Goal: Task Accomplishment & Management: Manage account settings

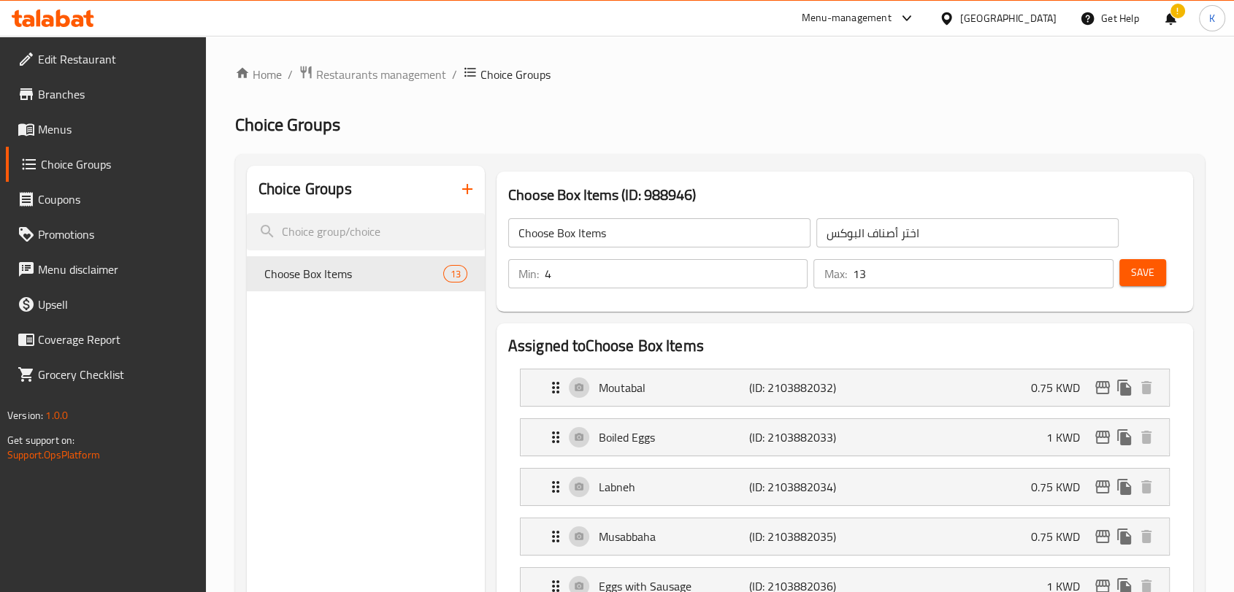
click at [127, 158] on span "Choice Groups" at bounding box center [117, 165] width 153 height 18
click at [110, 95] on span "Branches" at bounding box center [116, 94] width 156 height 18
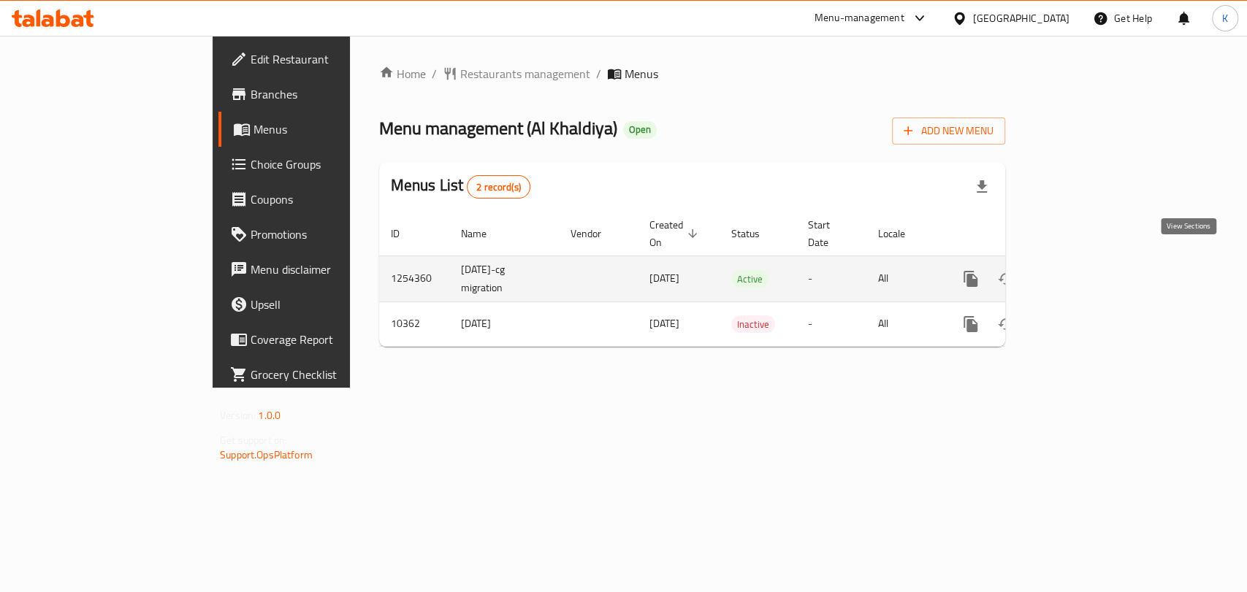
click at [1085, 270] on icon "enhanced table" at bounding box center [1076, 279] width 18 height 18
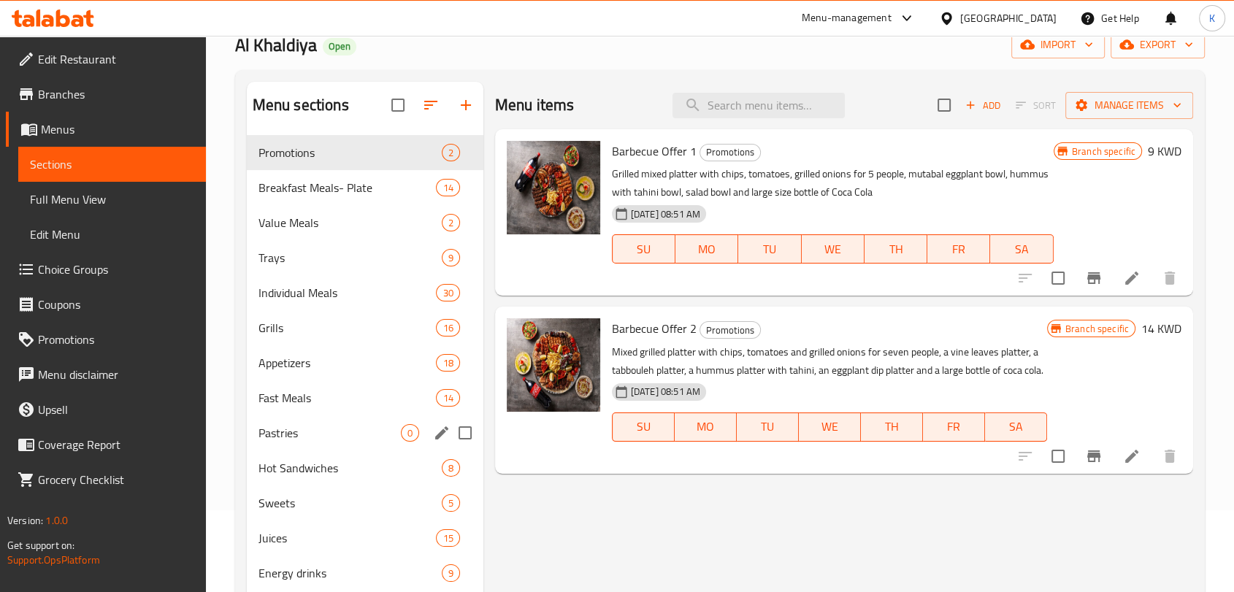
scroll to position [42, 0]
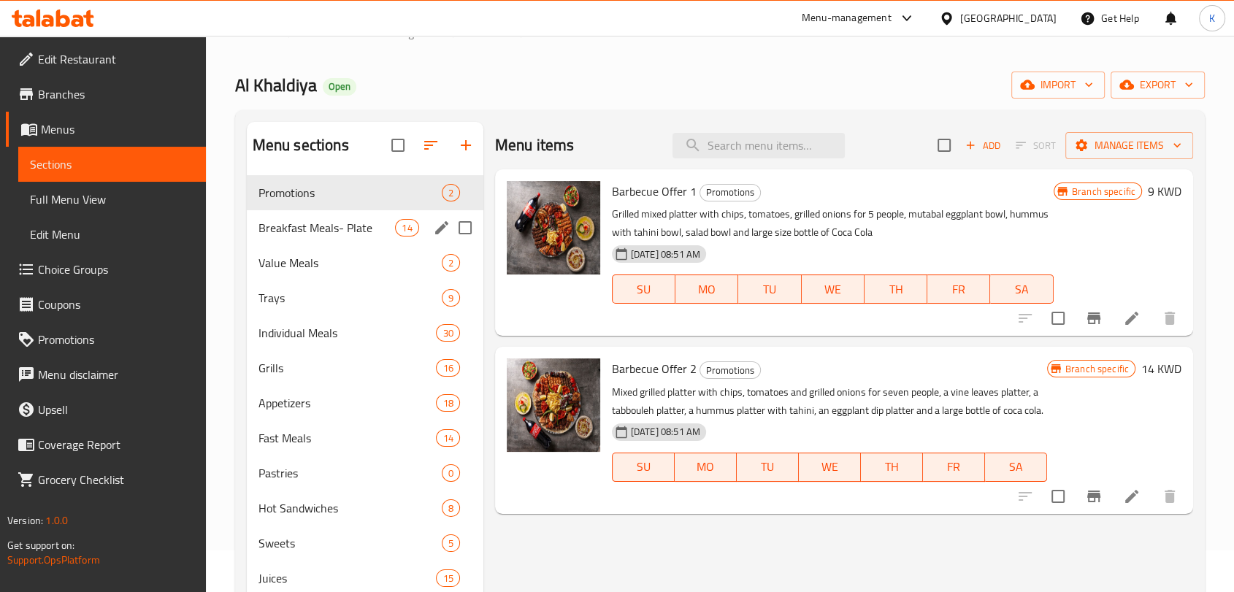
click at [330, 234] on span "Breakfast Meals- Plate" at bounding box center [327, 228] width 137 height 18
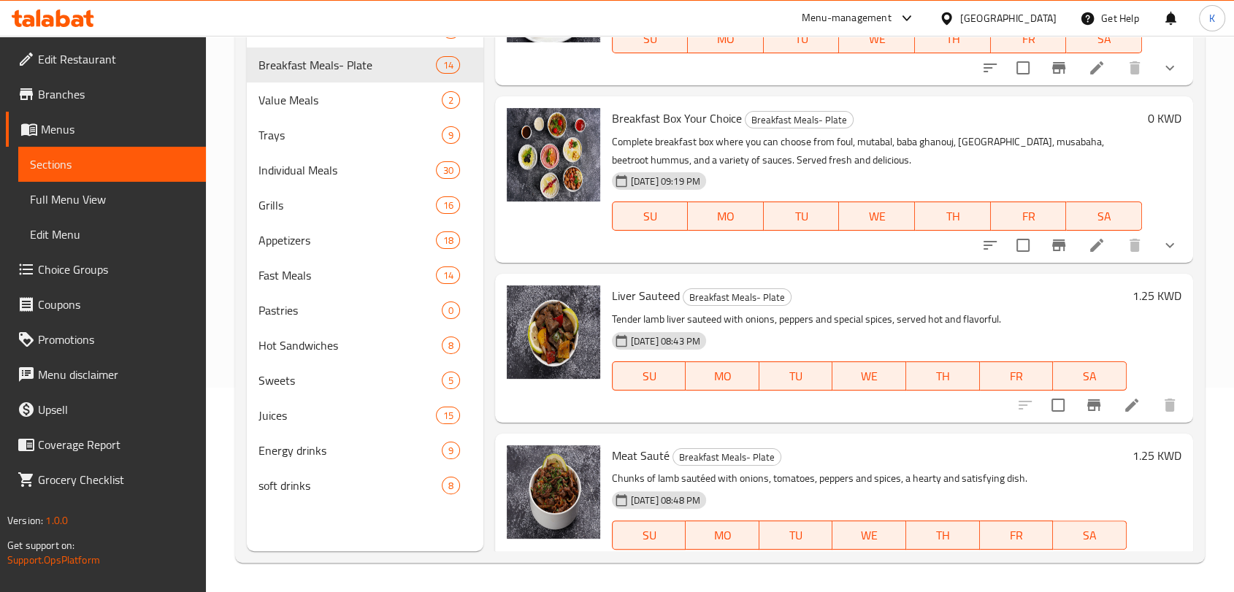
scroll to position [1652, 0]
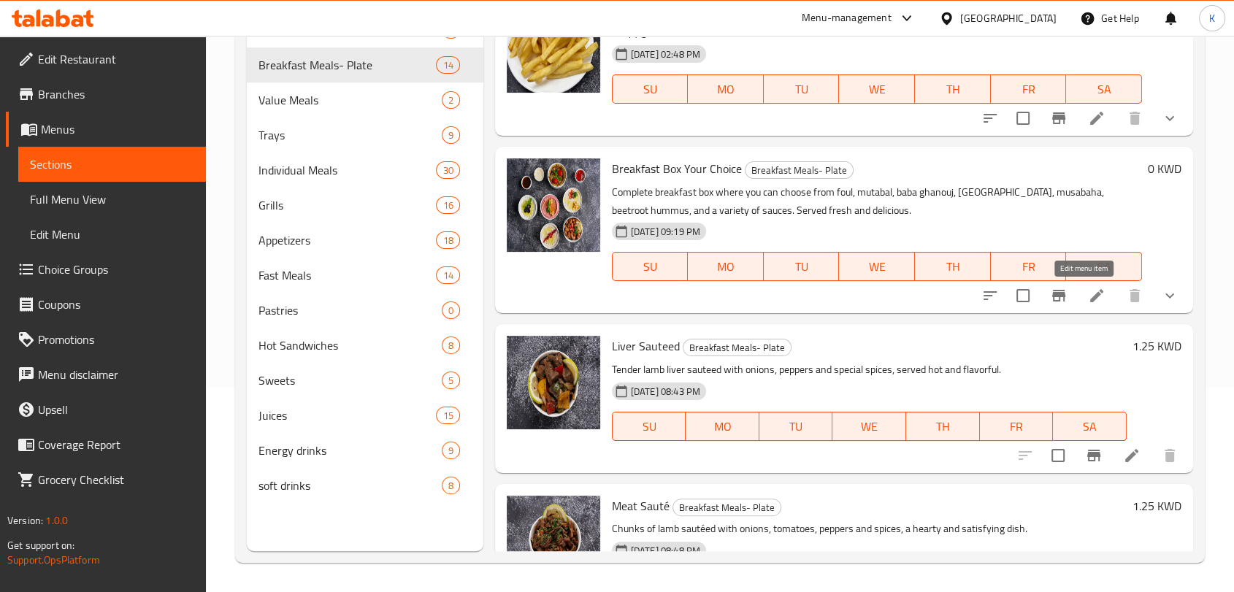
click at [1088, 291] on icon at bounding box center [1097, 296] width 18 height 18
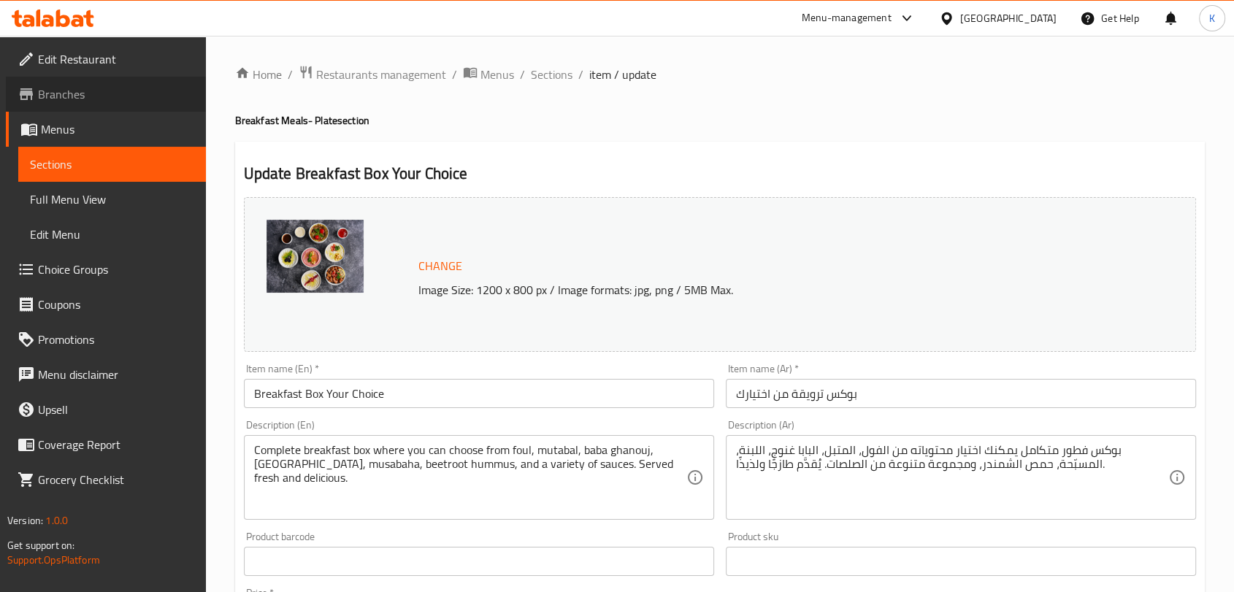
click at [82, 87] on span "Branches" at bounding box center [116, 94] width 156 height 18
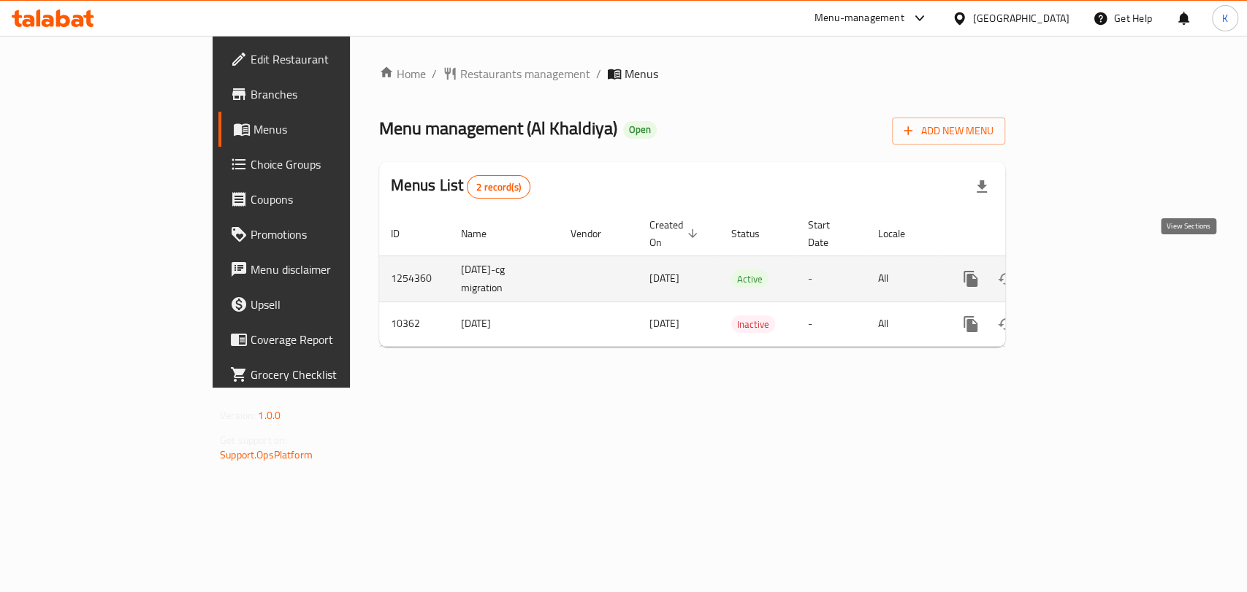
click at [1093, 261] on link "enhanced table" at bounding box center [1075, 278] width 35 height 35
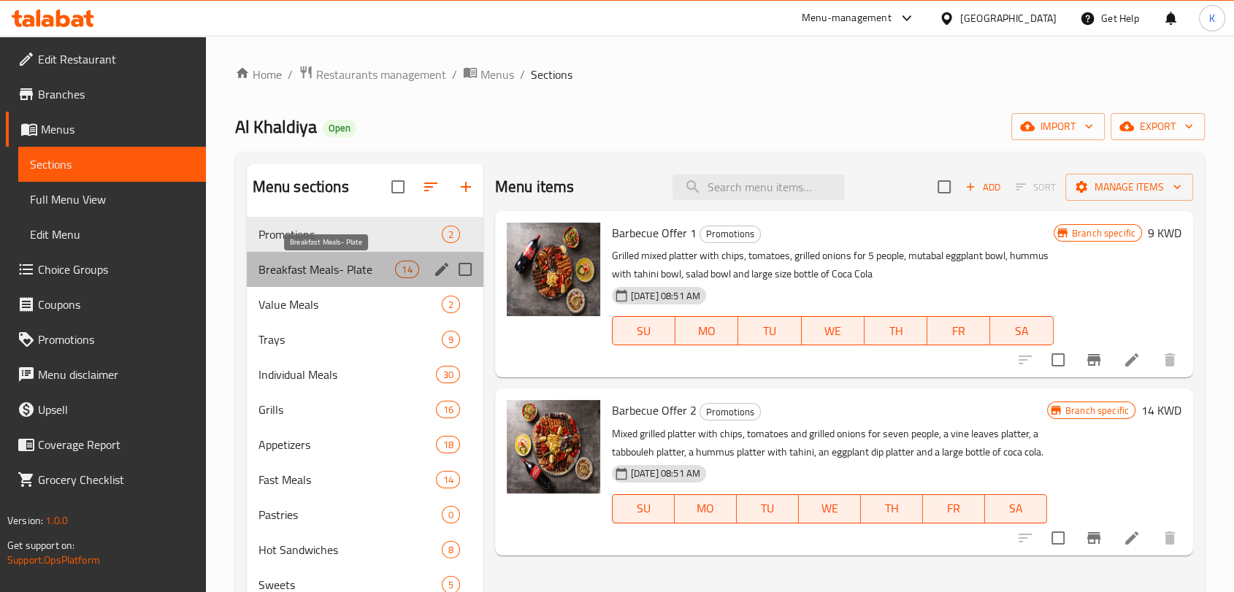
click at [359, 270] on span "Breakfast Meals- Plate" at bounding box center [327, 270] width 137 height 18
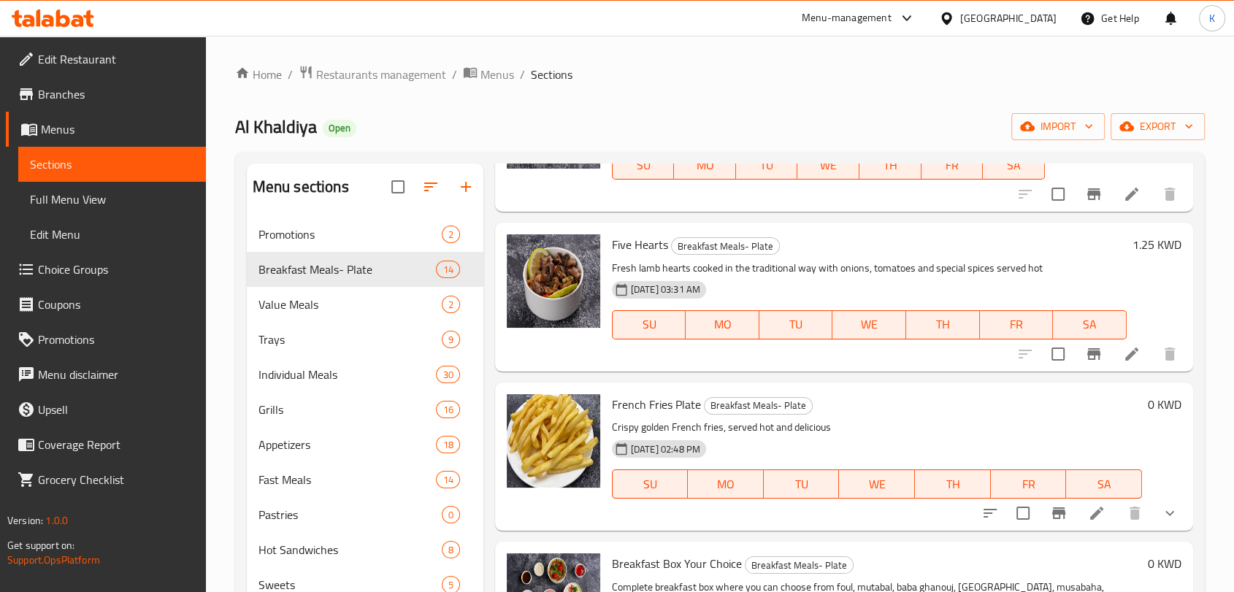
scroll to position [1733, 0]
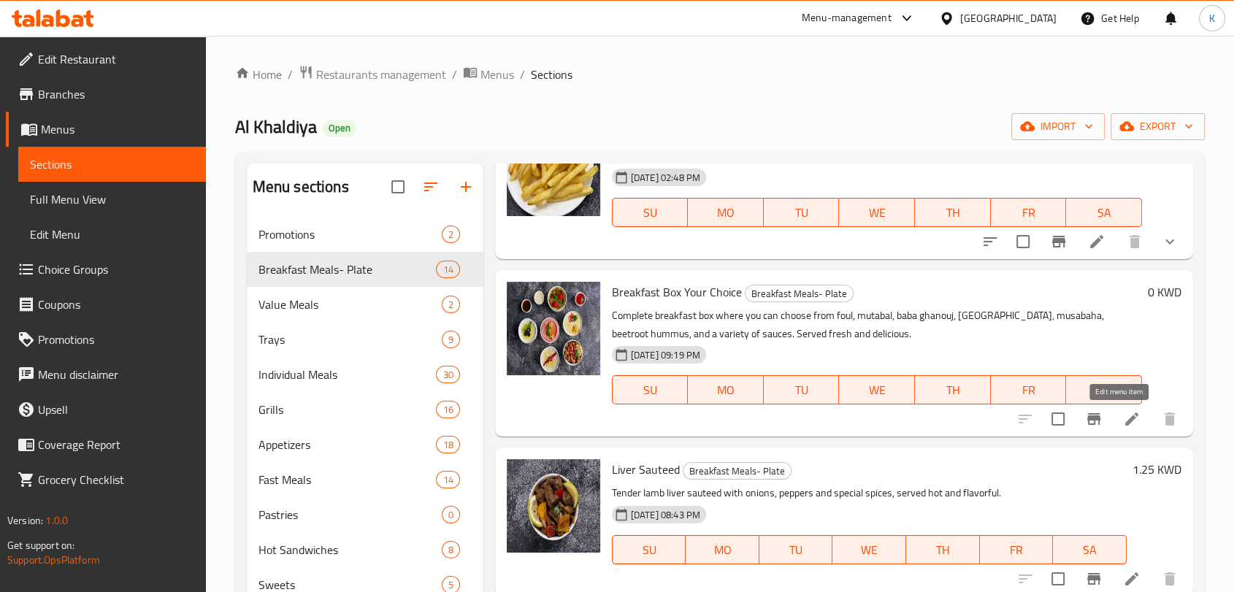
click at [1126, 420] on icon at bounding box center [1132, 419] width 13 height 13
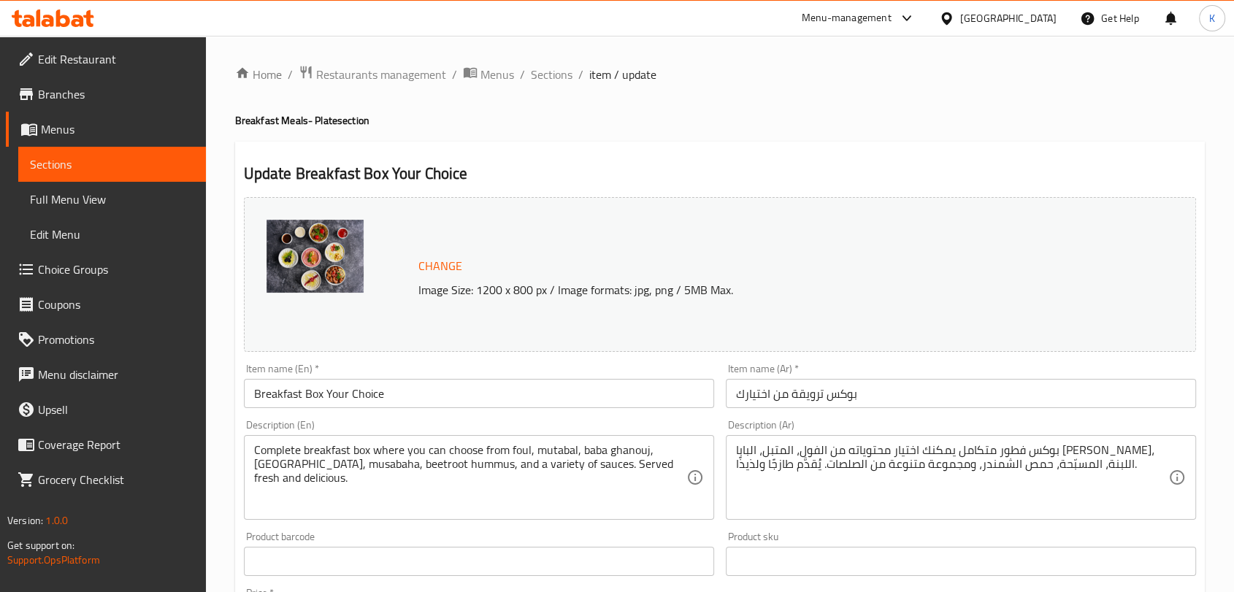
scroll to position [461, 0]
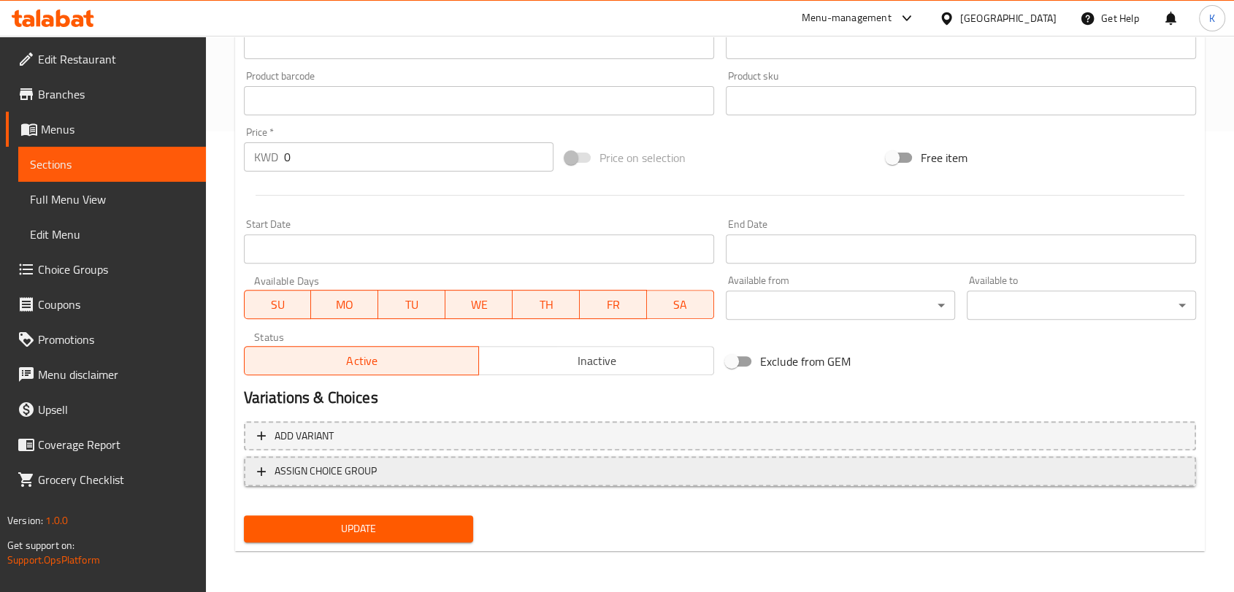
click at [413, 473] on span "ASSIGN CHOICE GROUP" at bounding box center [720, 471] width 926 height 18
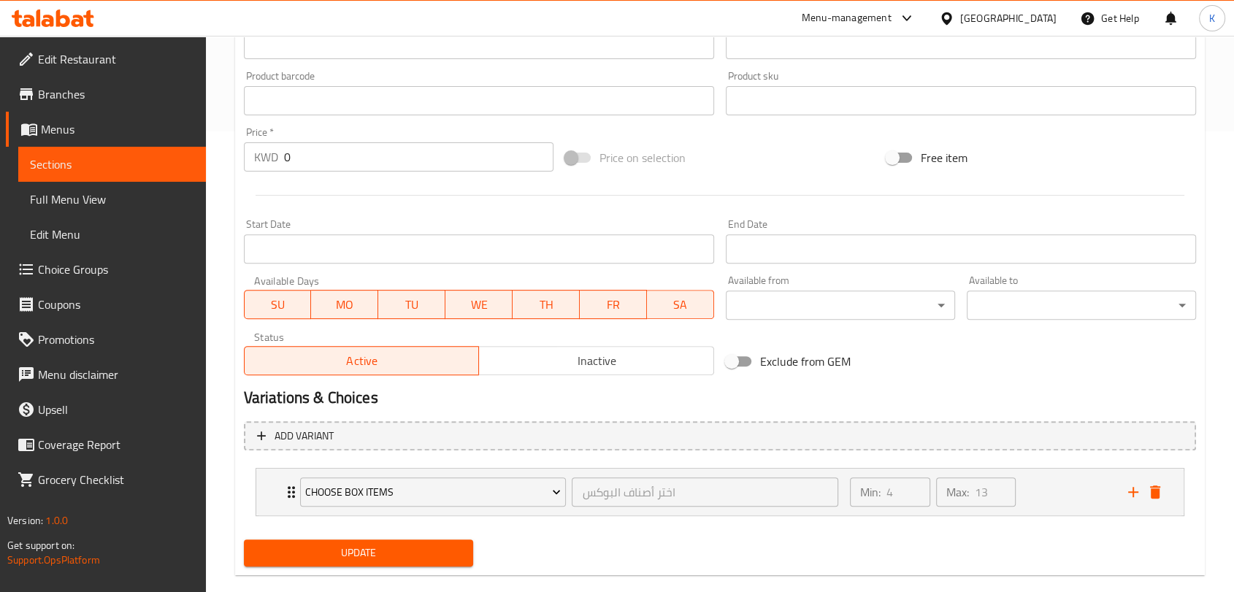
click at [374, 551] on span "Update" at bounding box center [359, 553] width 206 height 18
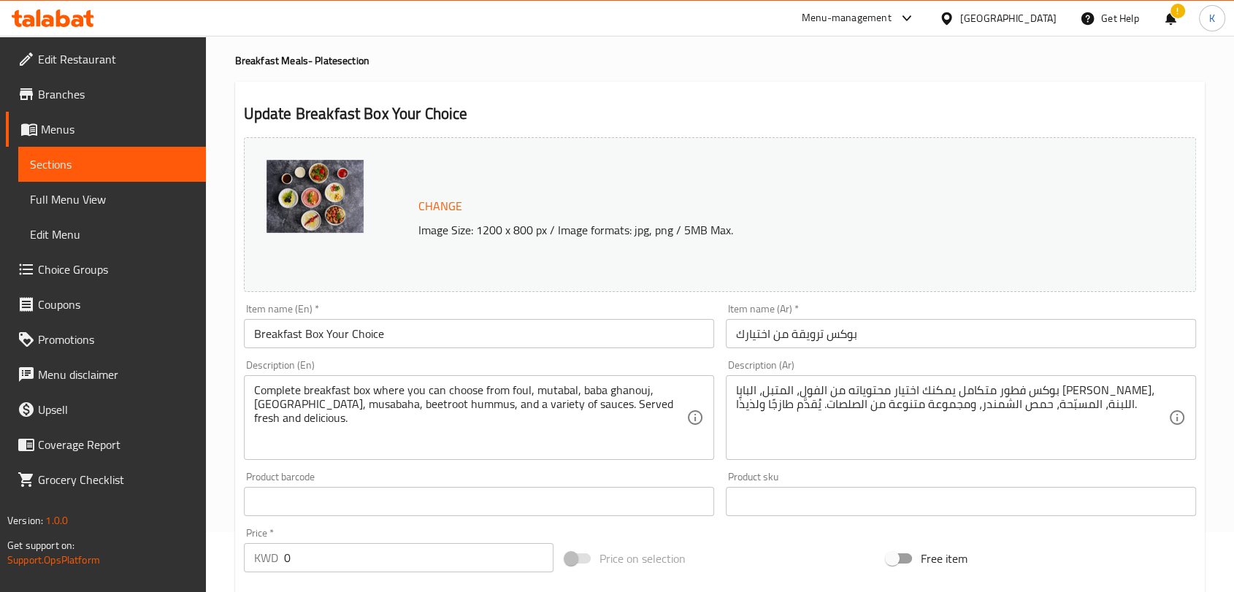
scroll to position [0, 0]
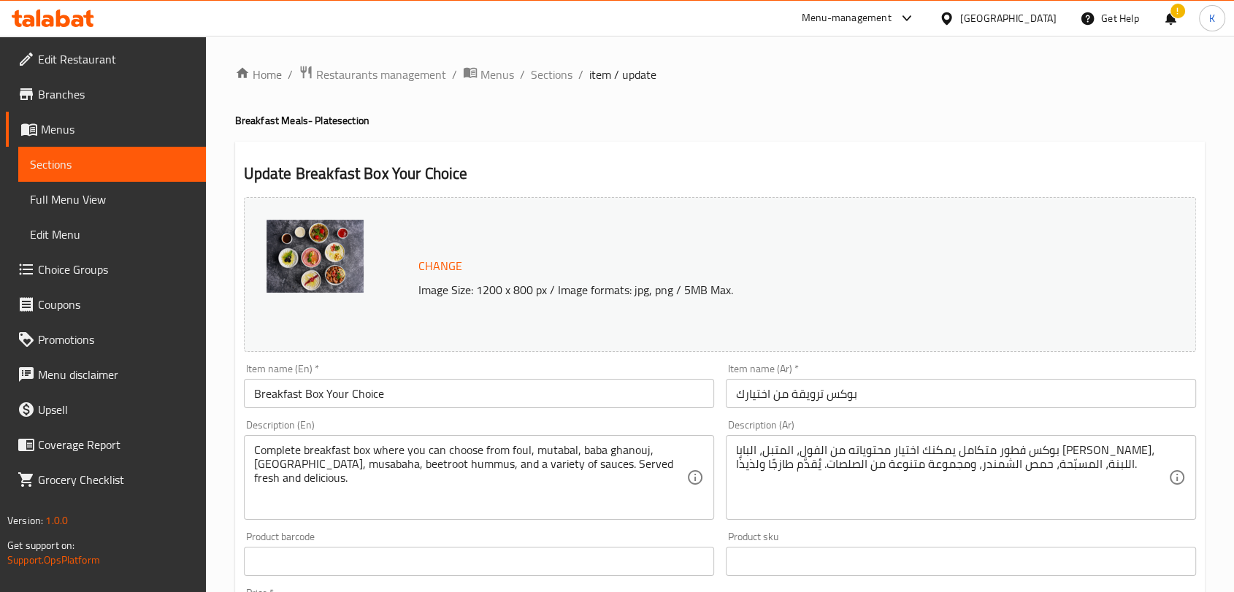
click at [924, 174] on h2 "Update Breakfast Box Your Choice" at bounding box center [720, 174] width 952 height 22
click at [543, 72] on span "Sections" at bounding box center [552, 75] width 42 height 18
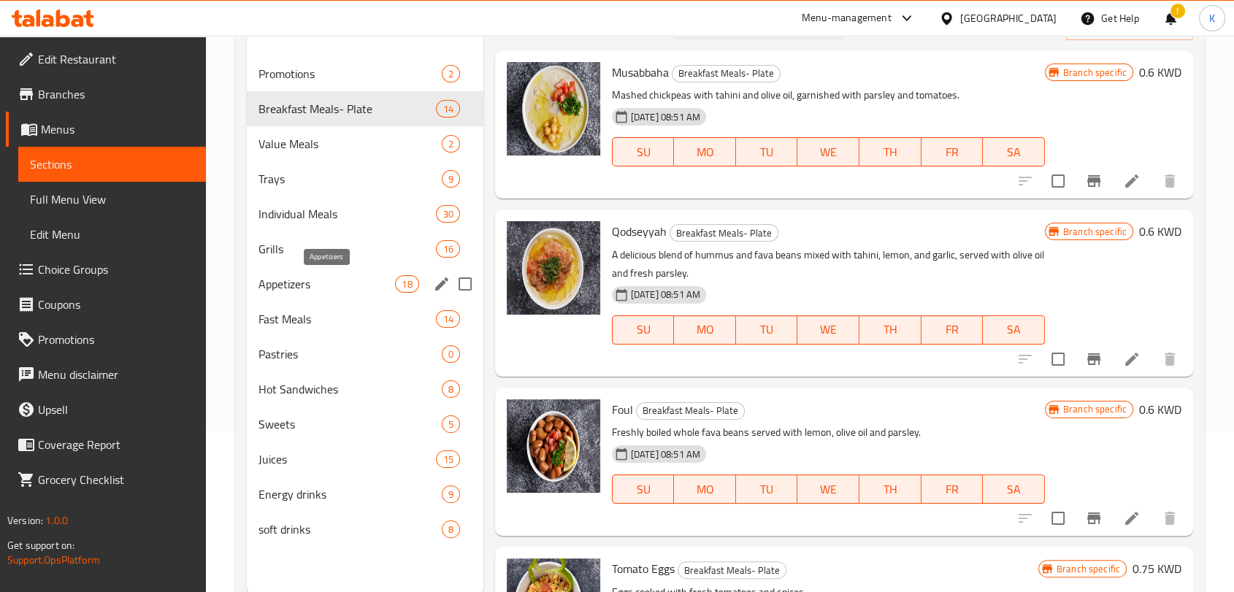
scroll to position [162, 0]
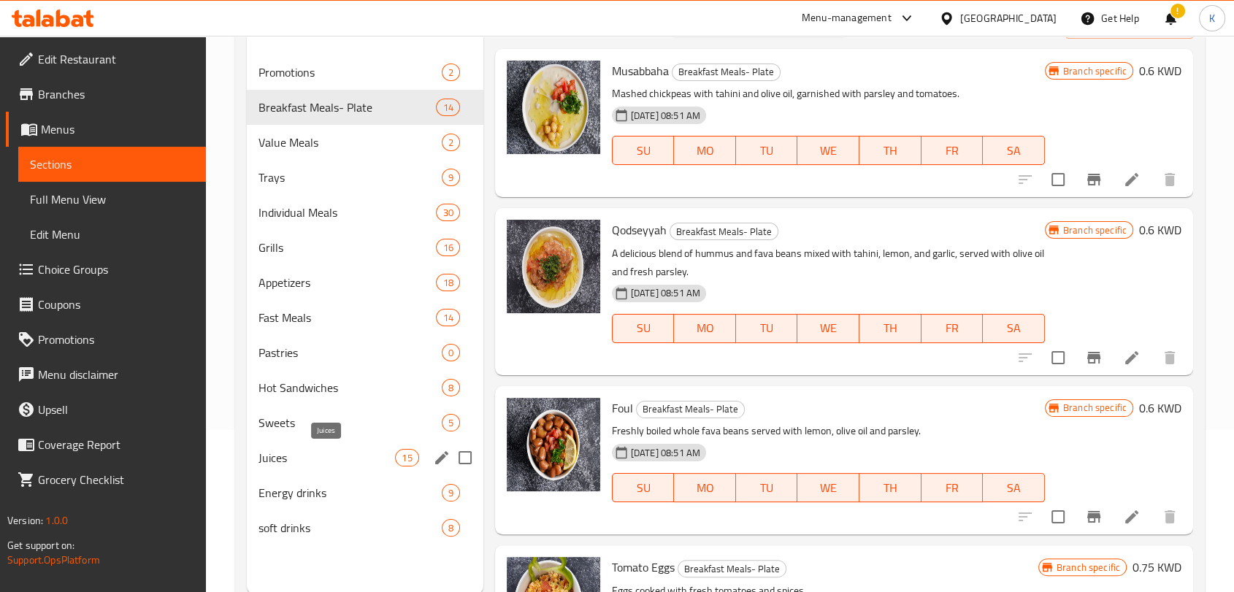
click at [313, 452] on span "Juices" at bounding box center [327, 458] width 137 height 18
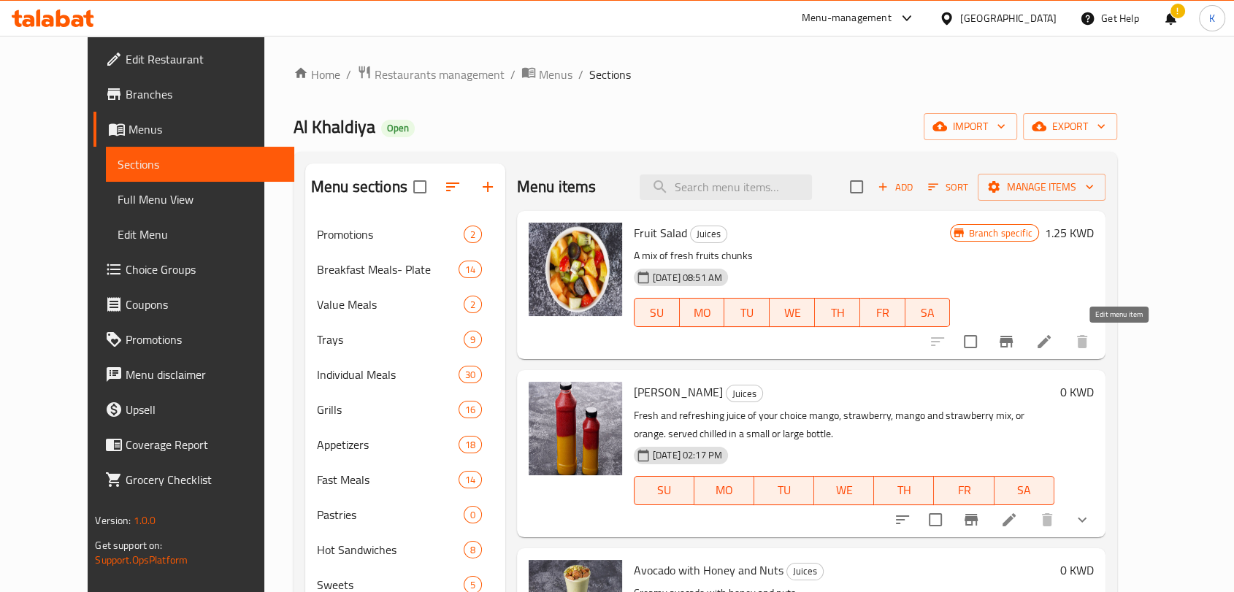
click at [1051, 342] on icon at bounding box center [1044, 341] width 13 height 13
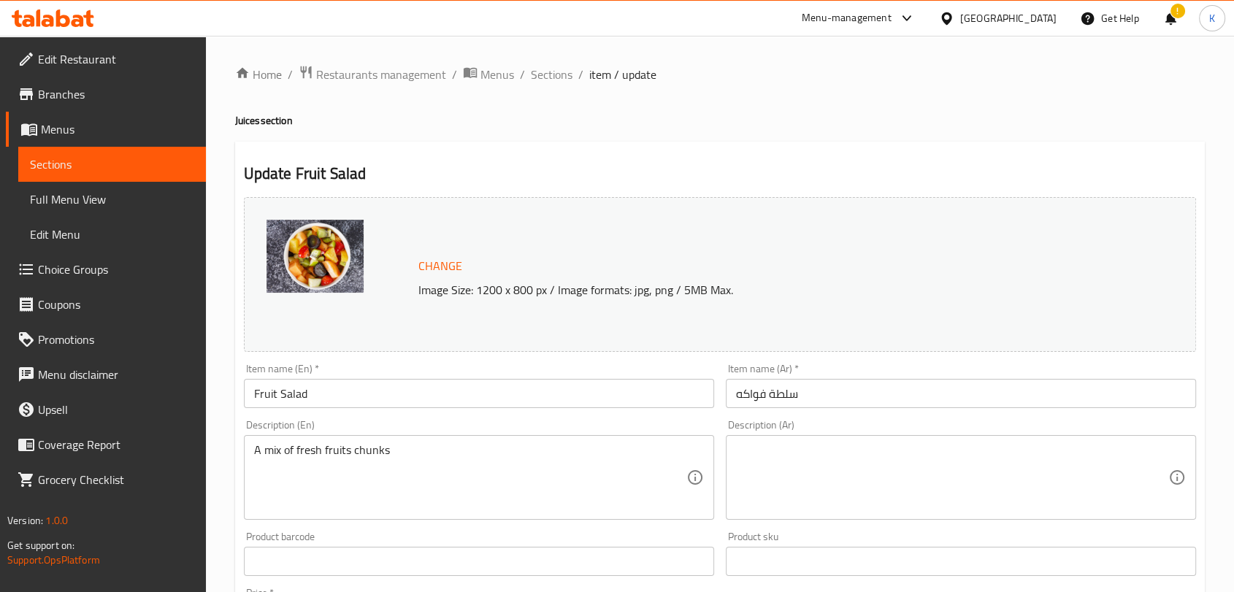
click at [570, 77] on ol "Home / Restaurants management / Menus / Sections / item / update" at bounding box center [720, 74] width 970 height 19
click at [556, 77] on span "Sections" at bounding box center [552, 75] width 42 height 18
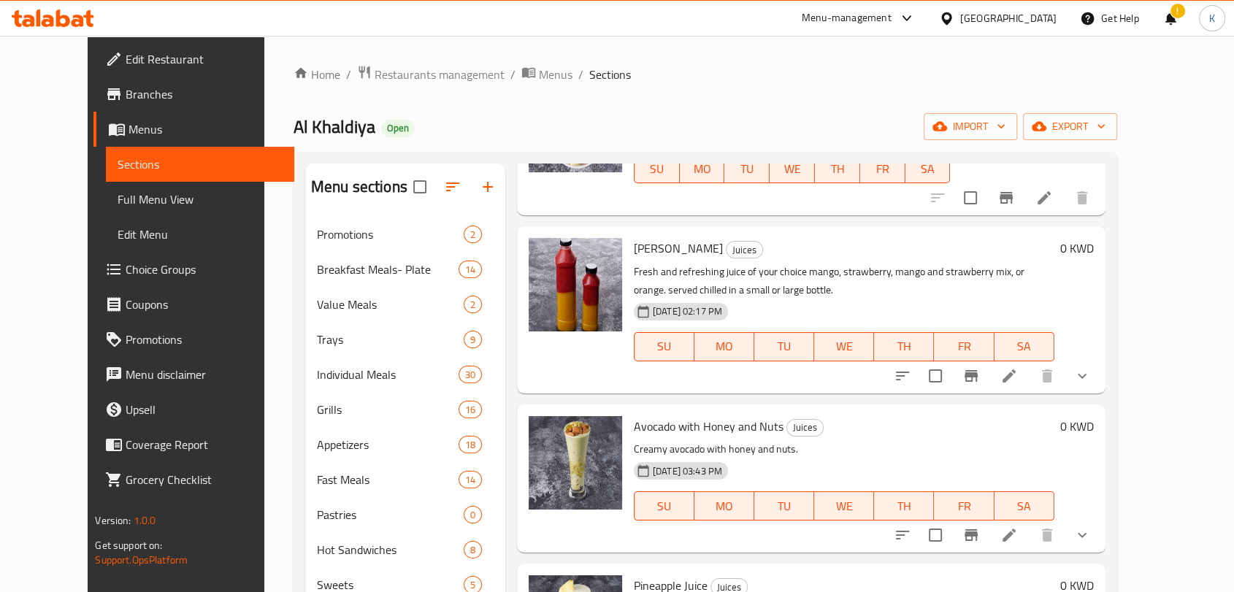
scroll to position [162, 0]
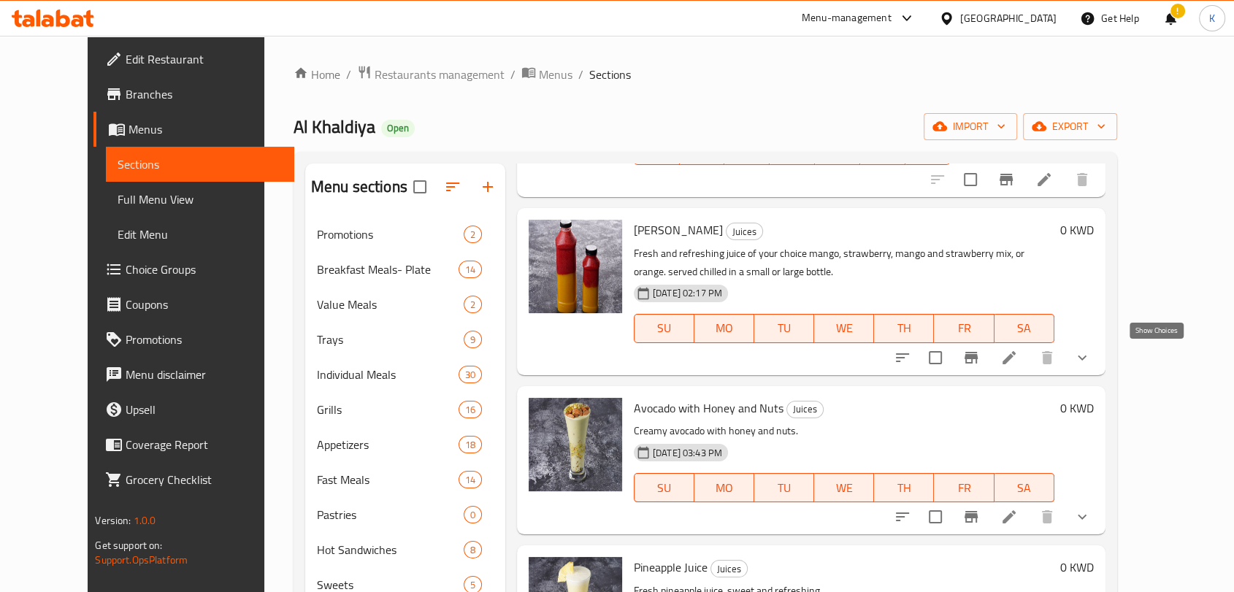
click at [1091, 359] on icon "show more" at bounding box center [1083, 358] width 18 height 18
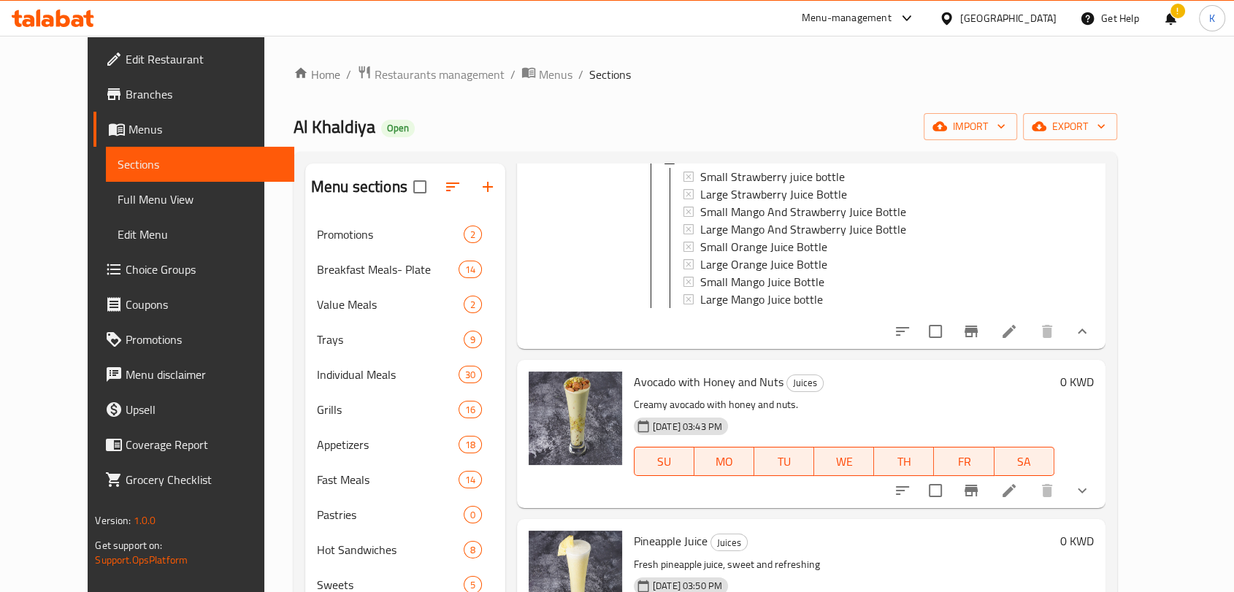
scroll to position [405, 0]
click at [1100, 348] on button "show more" at bounding box center [1082, 330] width 35 height 35
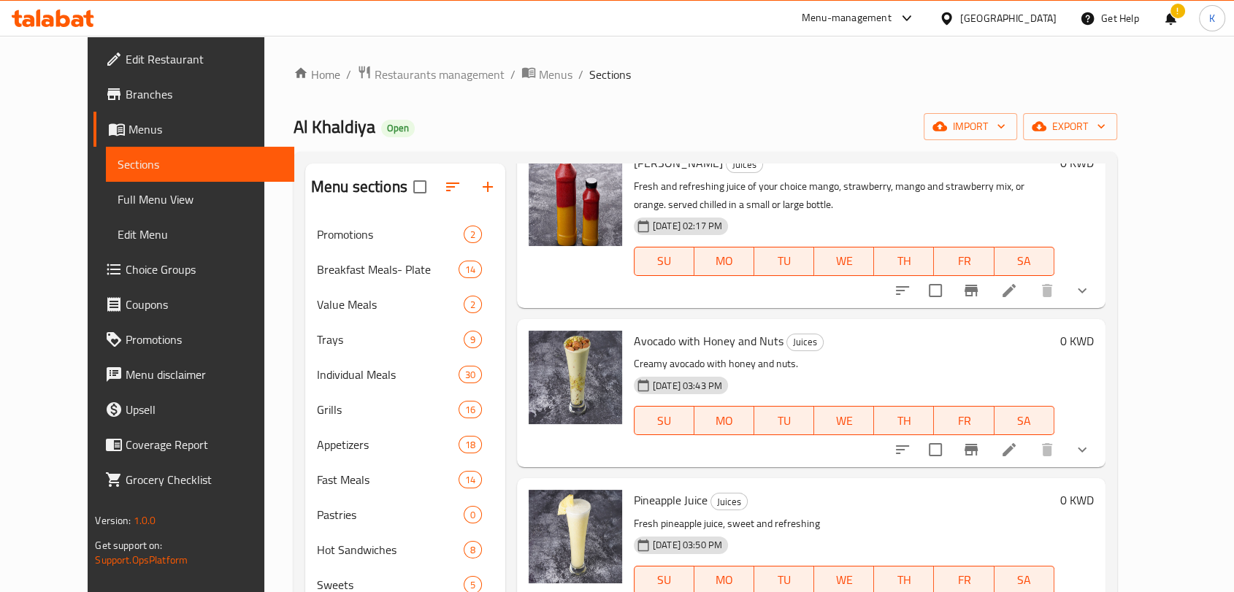
scroll to position [162, 0]
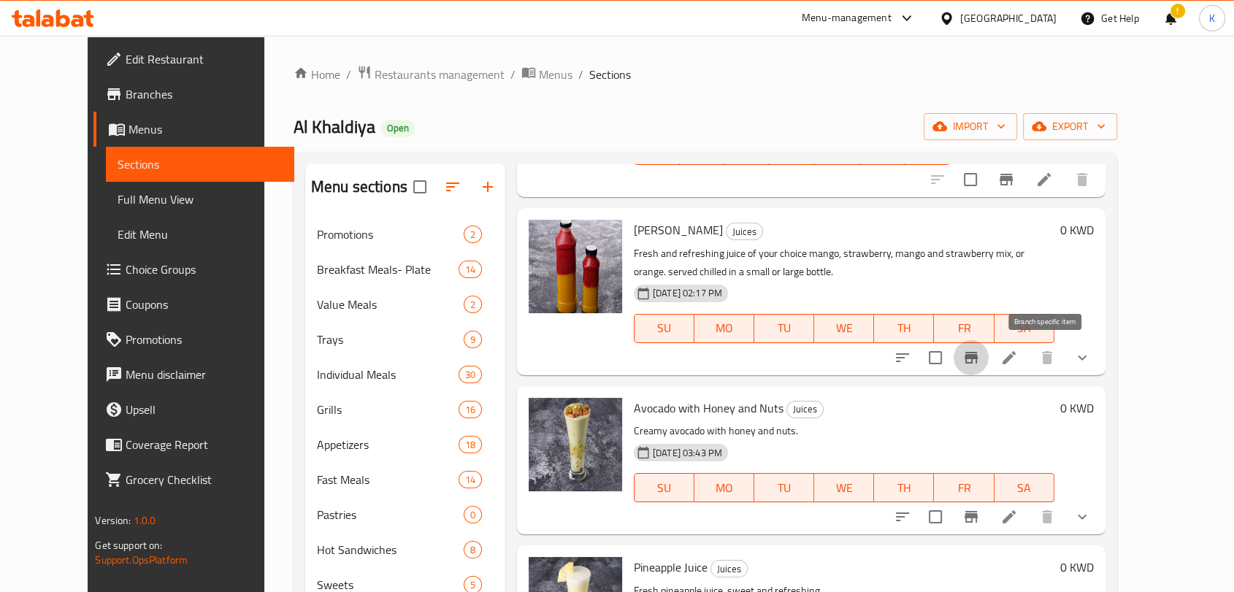
click at [980, 361] on icon "Branch-specific-item" at bounding box center [972, 358] width 18 height 18
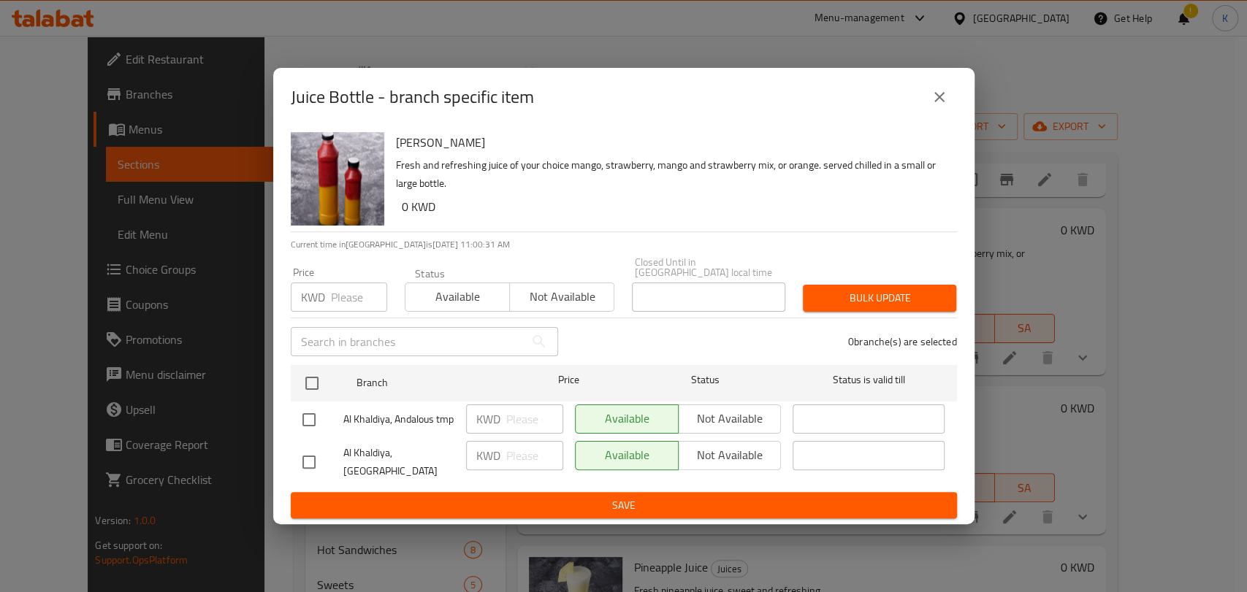
click at [935, 102] on icon "close" at bounding box center [940, 97] width 18 height 18
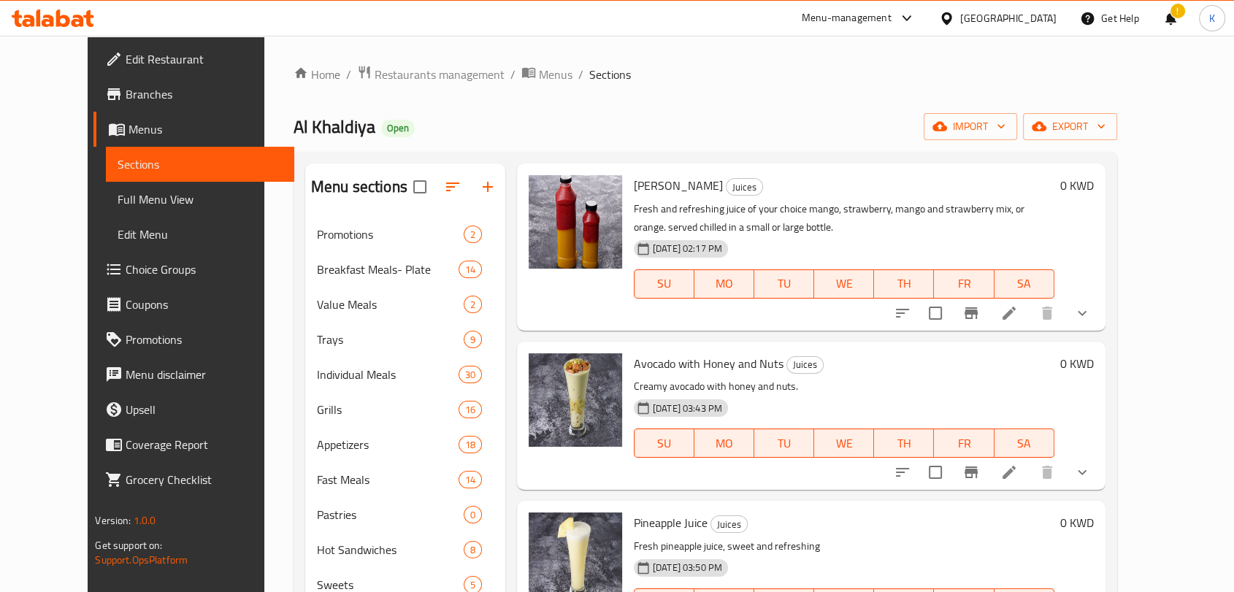
scroll to position [243, 0]
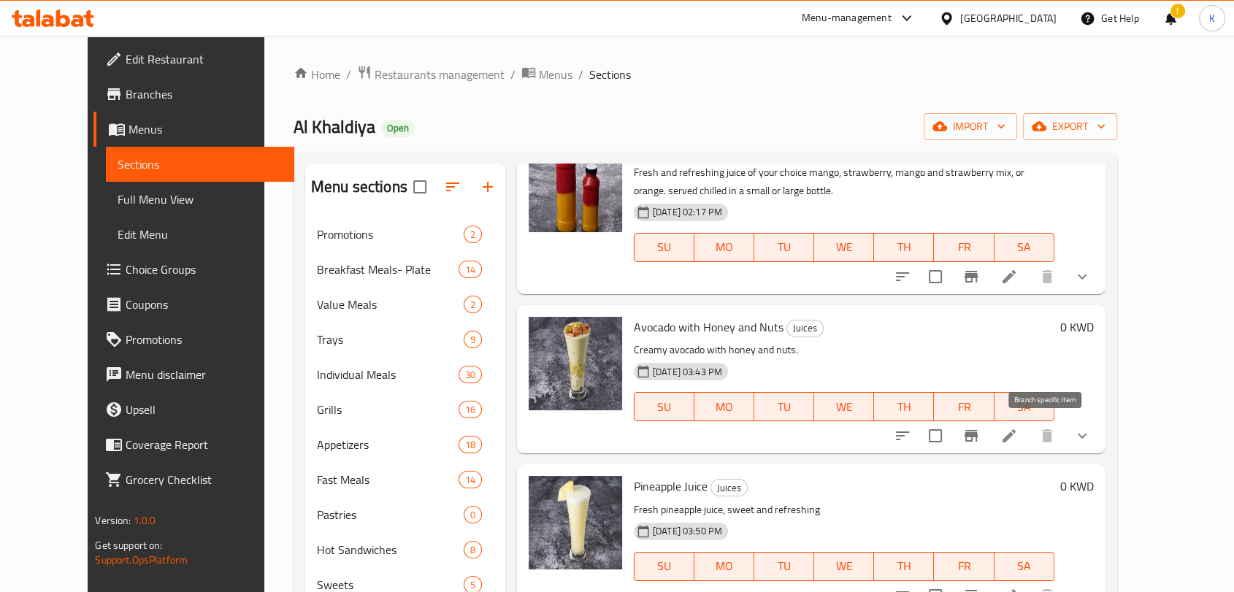
click at [980, 440] on icon "Branch-specific-item" at bounding box center [972, 436] width 18 height 18
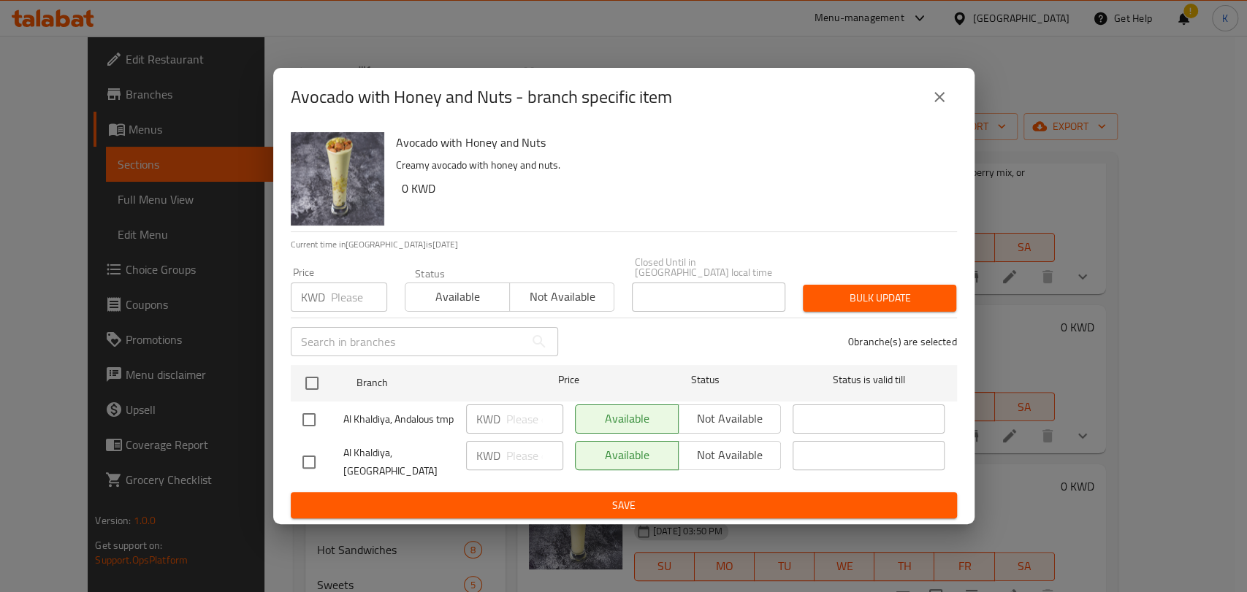
click at [936, 102] on icon "close" at bounding box center [940, 97] width 18 height 18
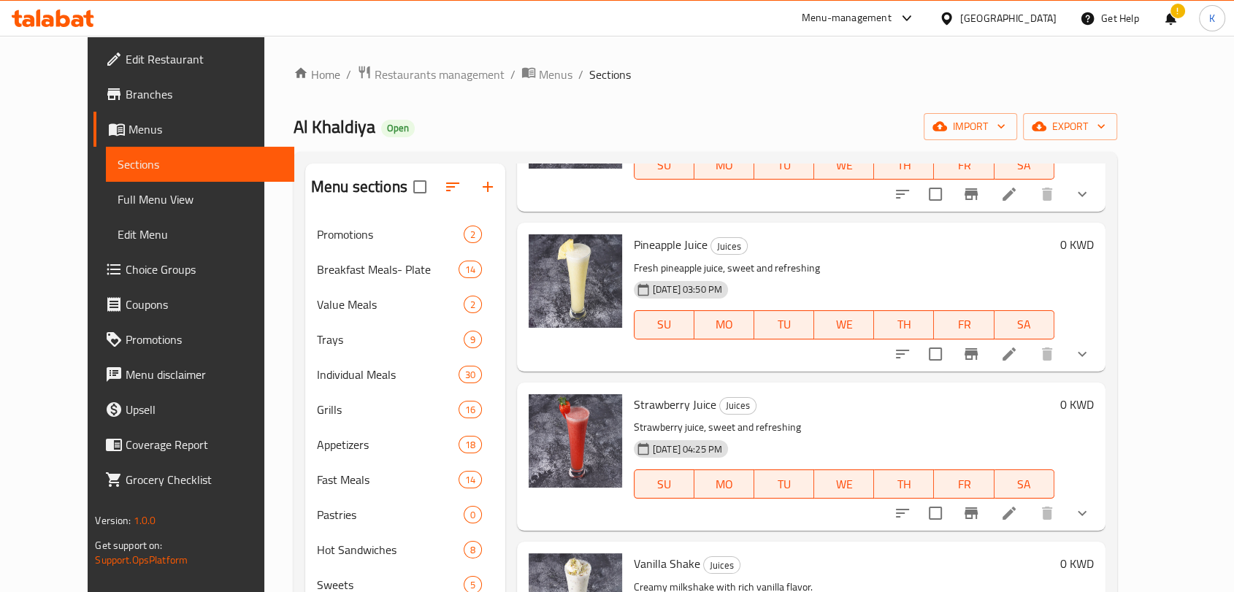
scroll to position [486, 0]
click at [978, 357] on icon "Branch-specific-item" at bounding box center [971, 353] width 13 height 12
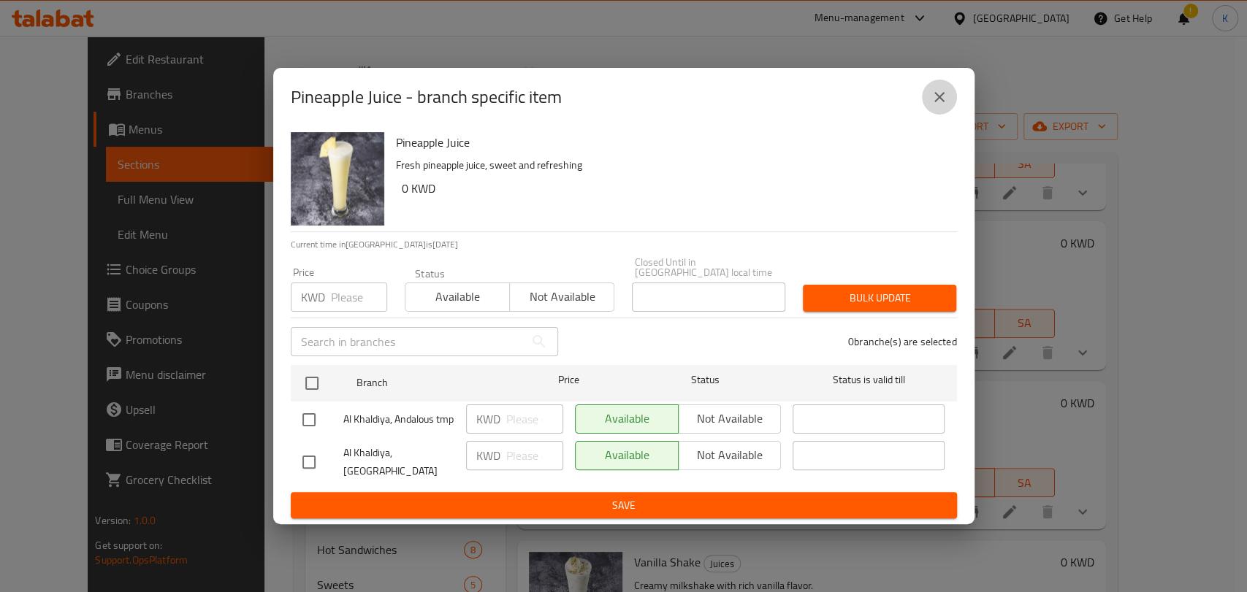
click at [932, 111] on button "close" at bounding box center [939, 97] width 35 height 35
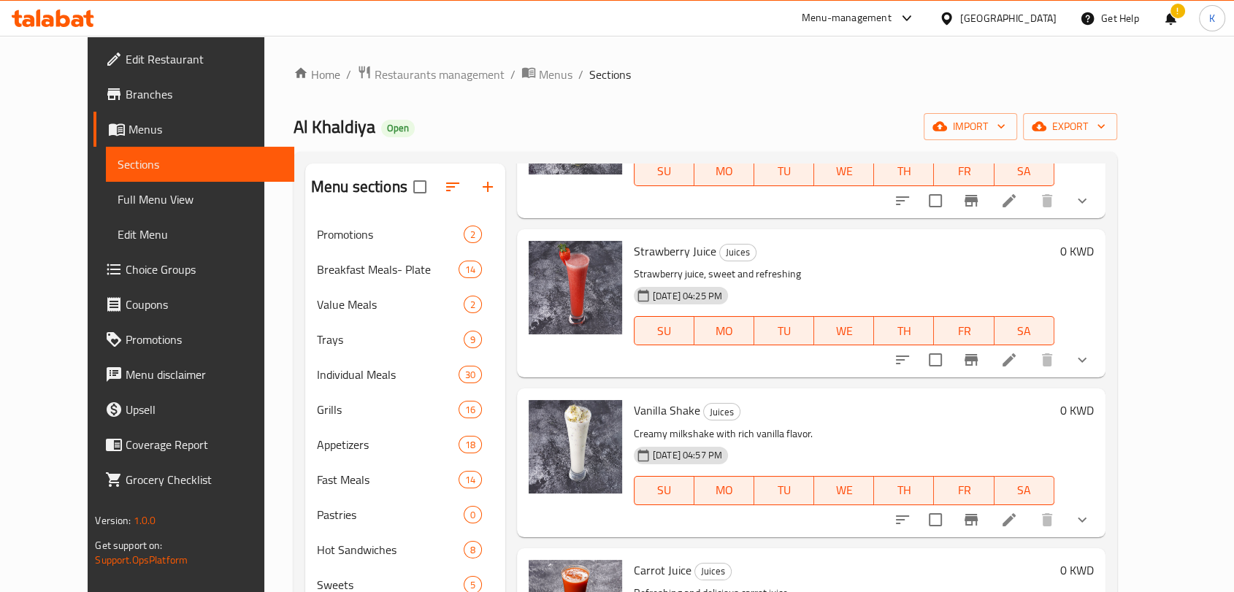
scroll to position [649, 0]
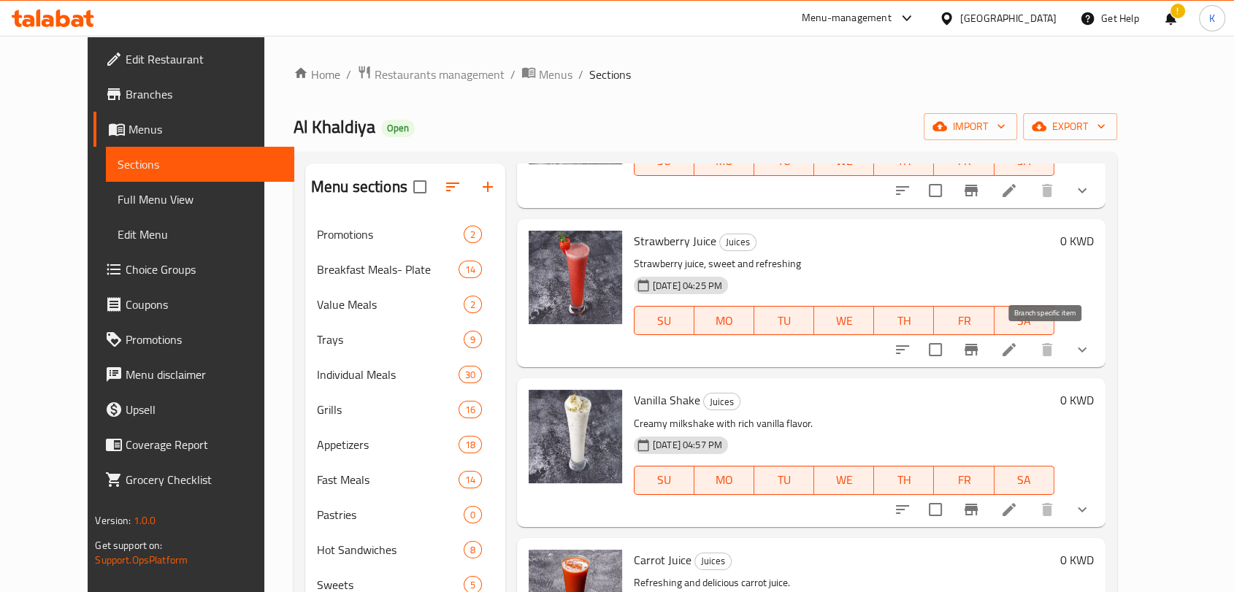
click at [989, 337] on button "Branch-specific-item" at bounding box center [971, 349] width 35 height 35
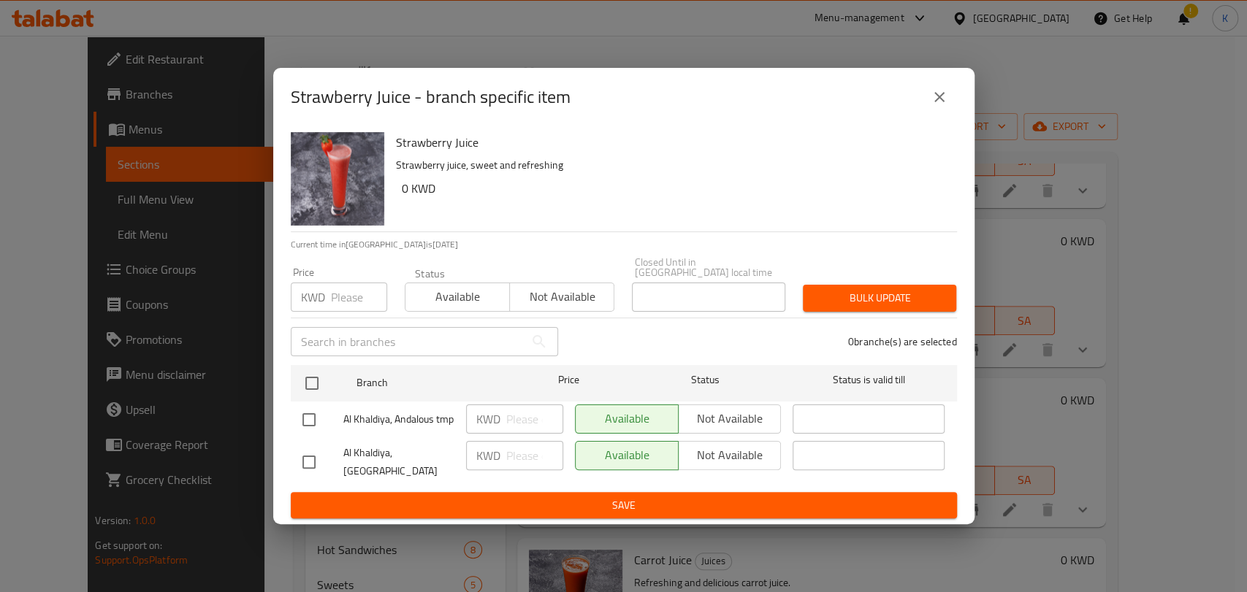
click at [934, 111] on button "close" at bounding box center [939, 97] width 35 height 35
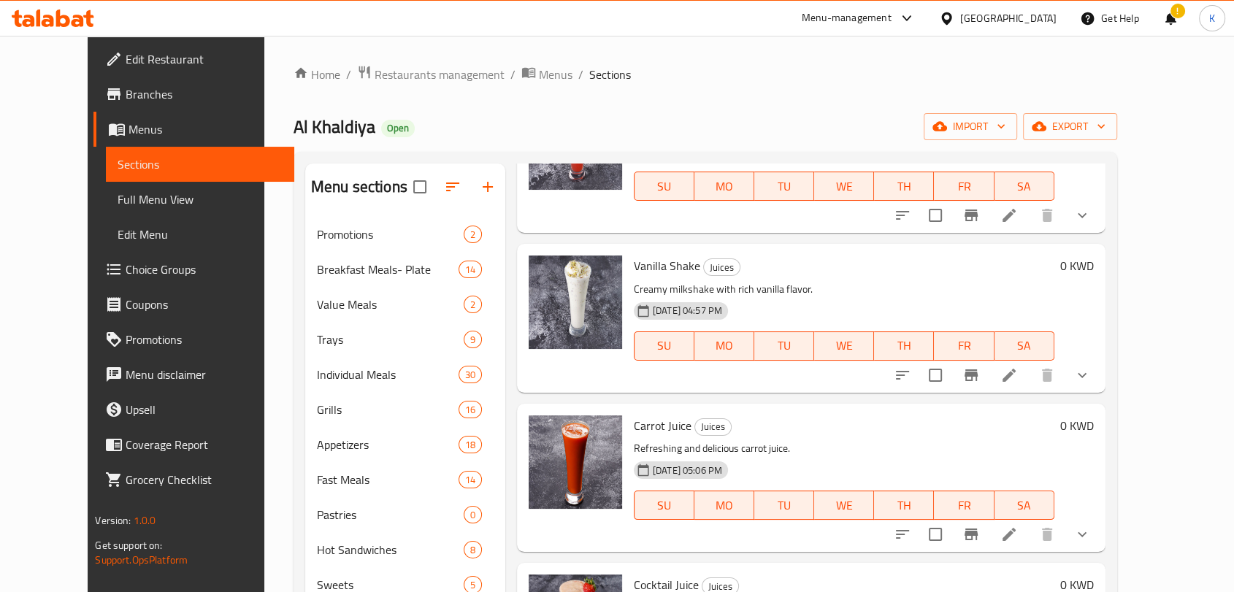
scroll to position [812, 0]
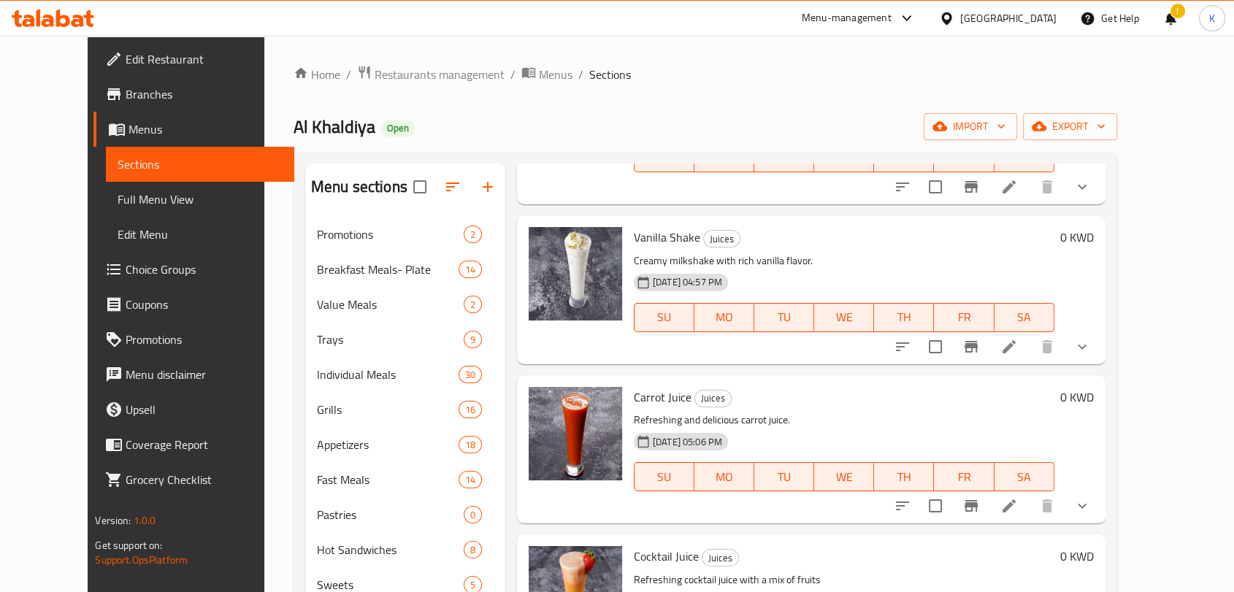
click at [980, 347] on icon "Branch-specific-item" at bounding box center [972, 347] width 18 height 18
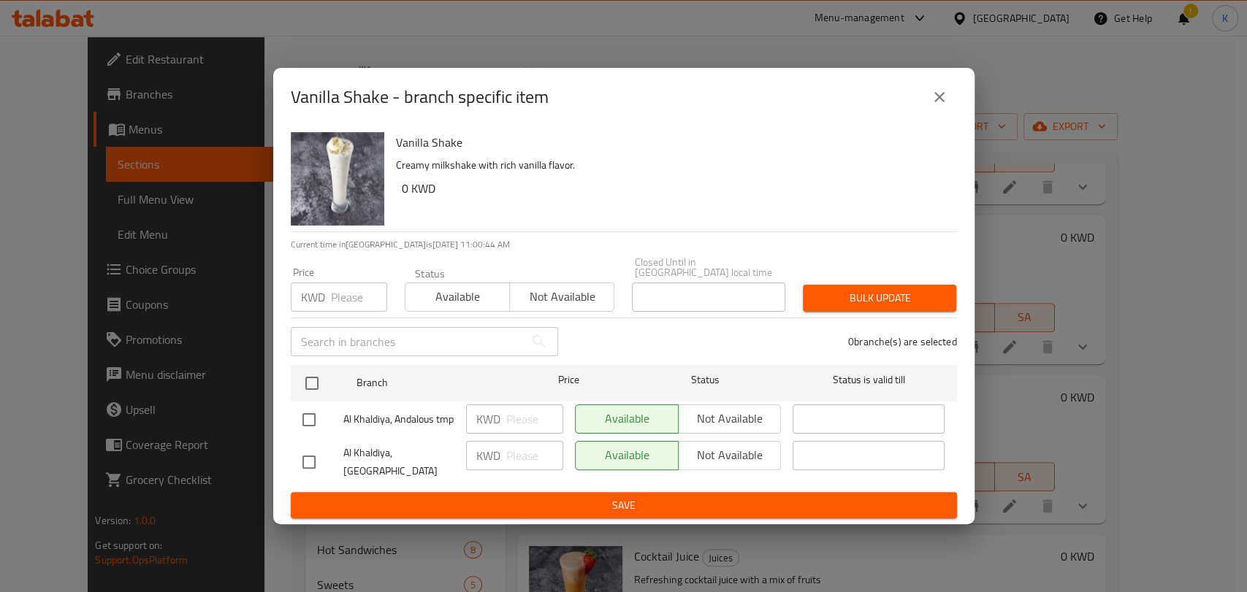
click at [931, 103] on icon "close" at bounding box center [940, 97] width 18 height 18
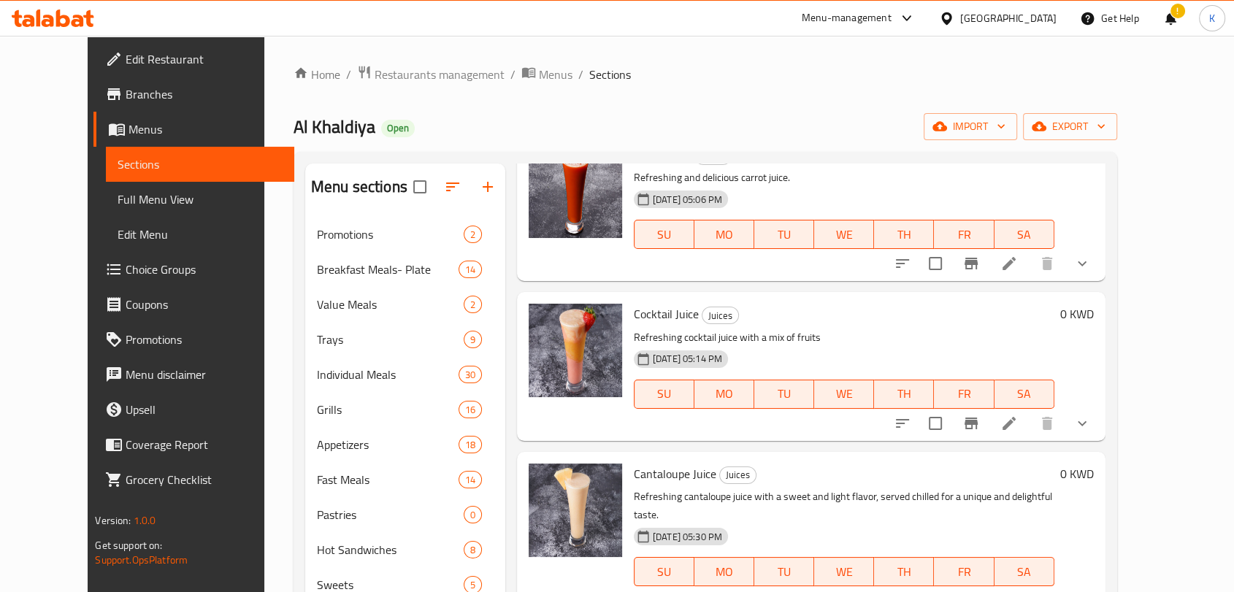
scroll to position [1055, 0]
click at [989, 265] on button "Branch-specific-item" at bounding box center [971, 262] width 35 height 35
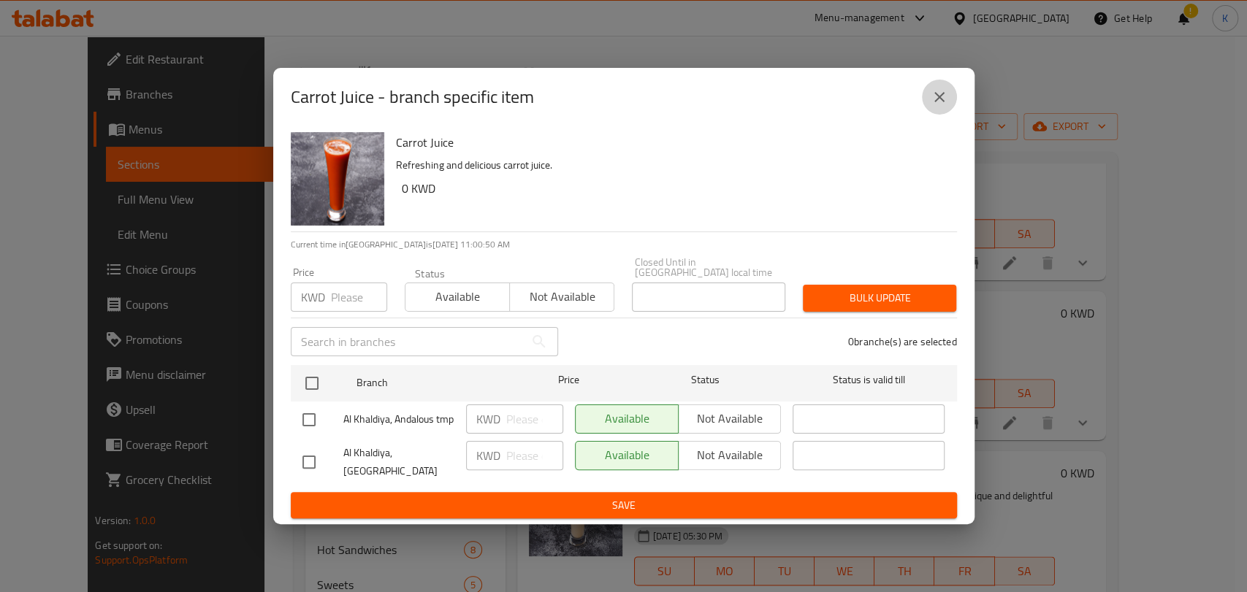
click at [944, 91] on button "close" at bounding box center [939, 97] width 35 height 35
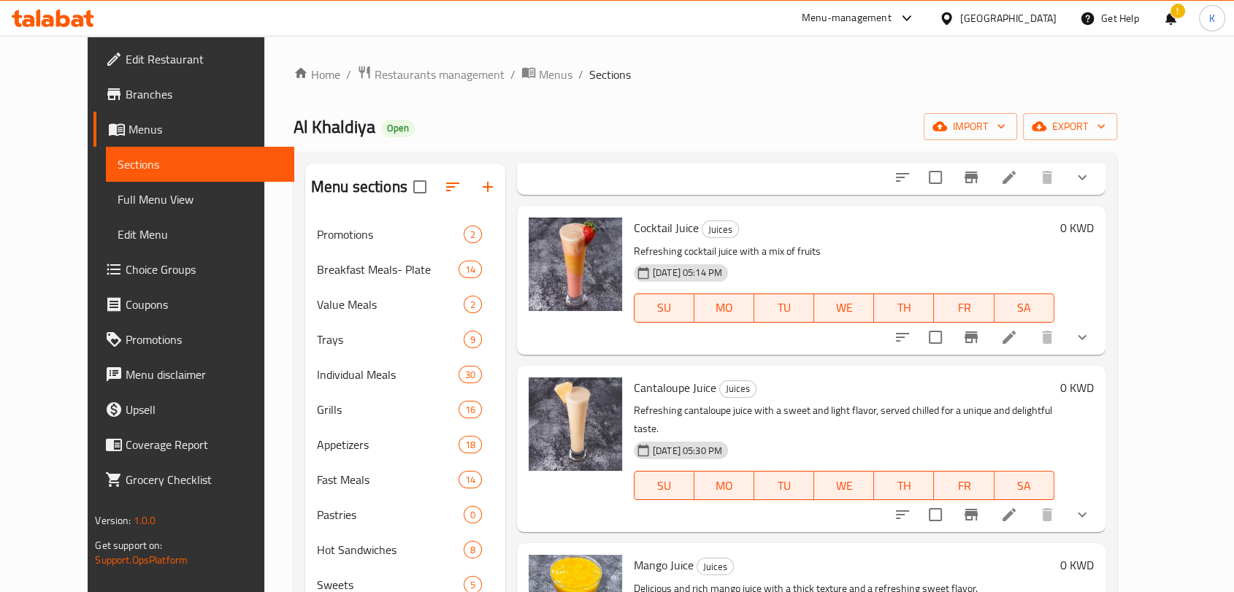
scroll to position [1217, 0]
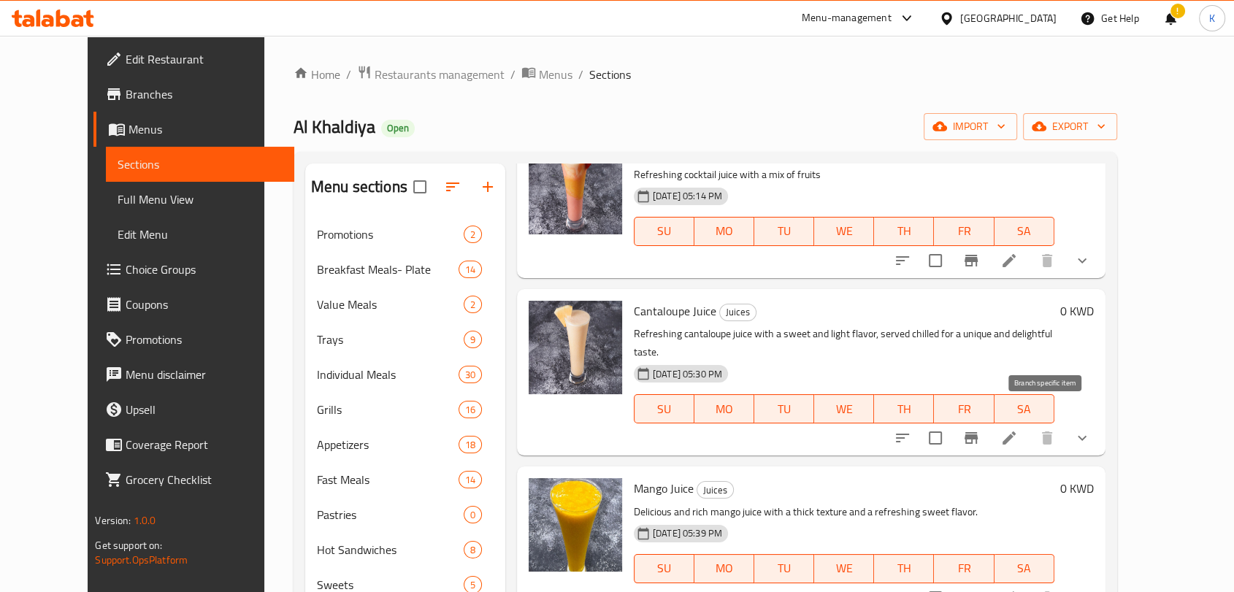
click at [980, 429] on icon "Branch-specific-item" at bounding box center [972, 438] width 18 height 18
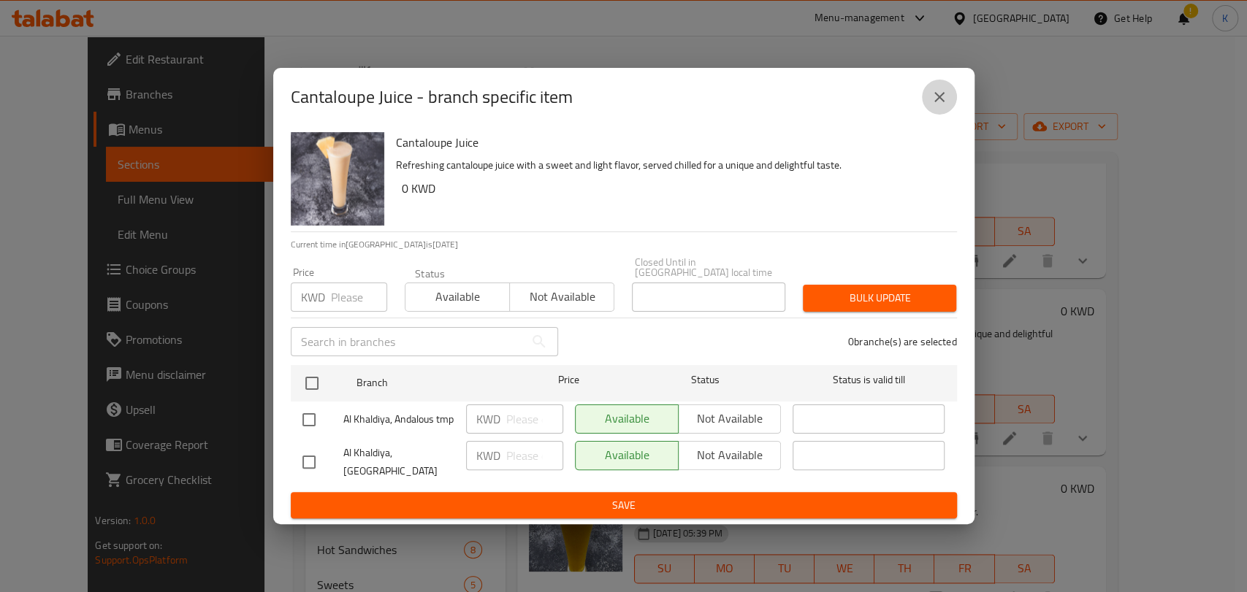
click at [936, 96] on icon "close" at bounding box center [940, 97] width 18 height 18
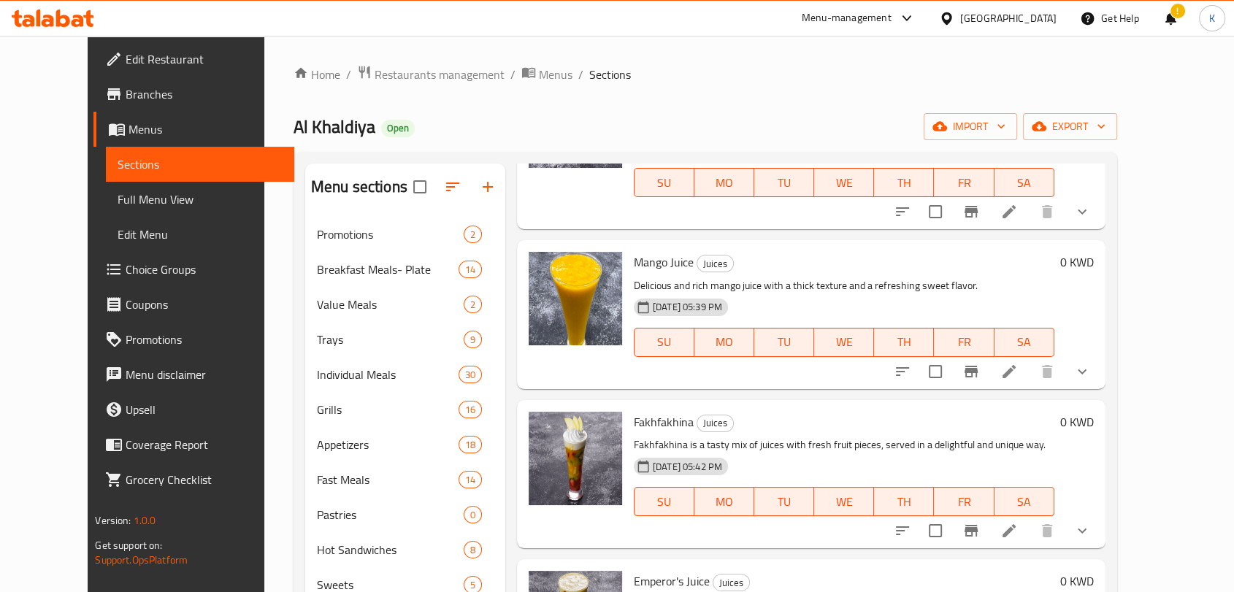
scroll to position [1461, 0]
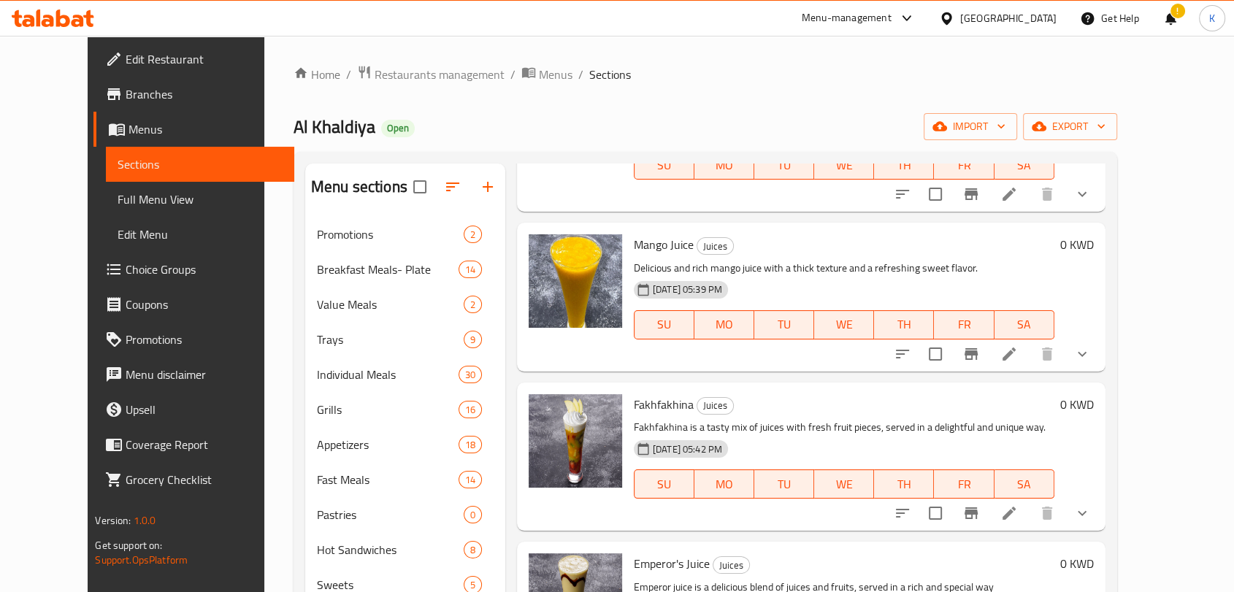
click at [978, 348] on icon "Branch-specific-item" at bounding box center [971, 354] width 13 height 12
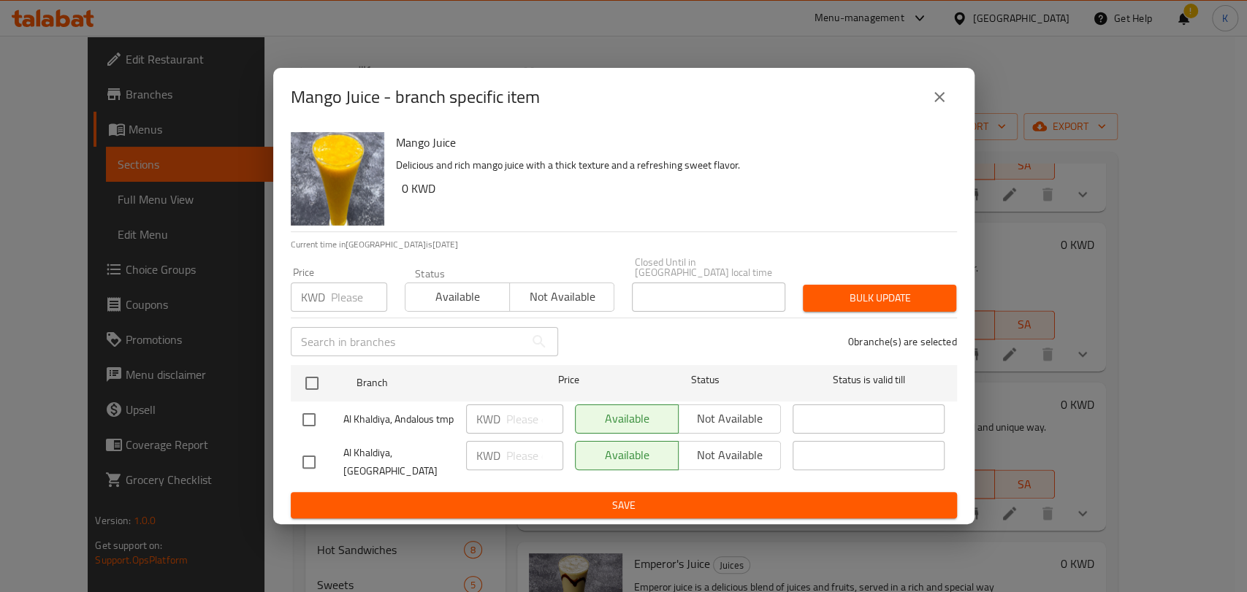
click at [941, 97] on icon "close" at bounding box center [940, 97] width 18 height 18
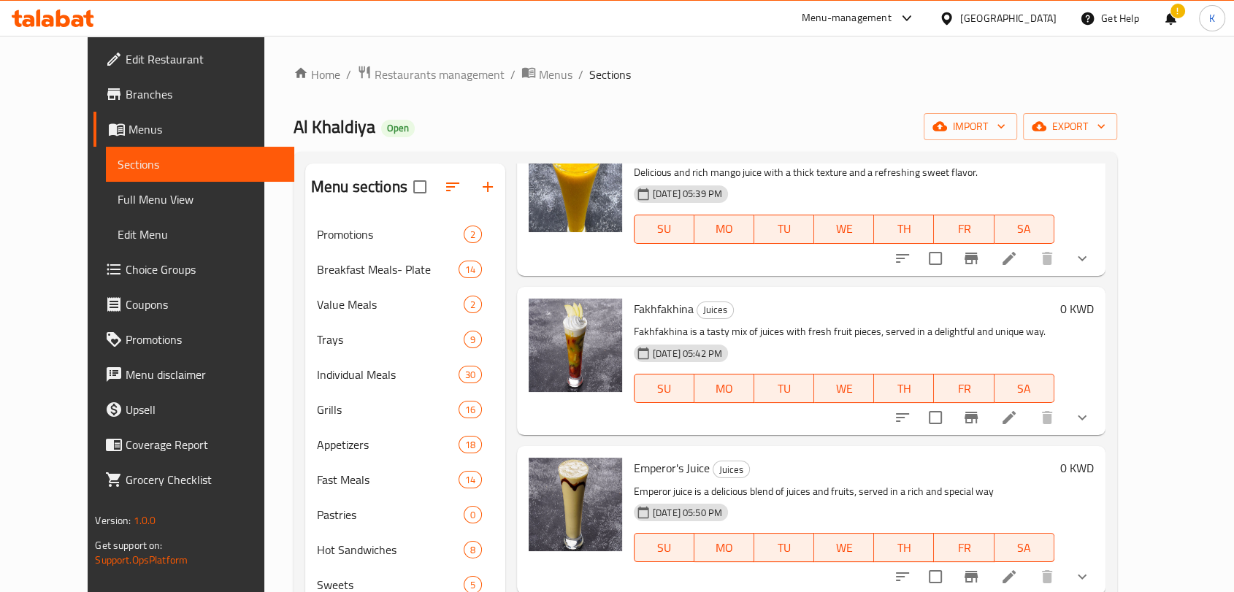
scroll to position [1623, 0]
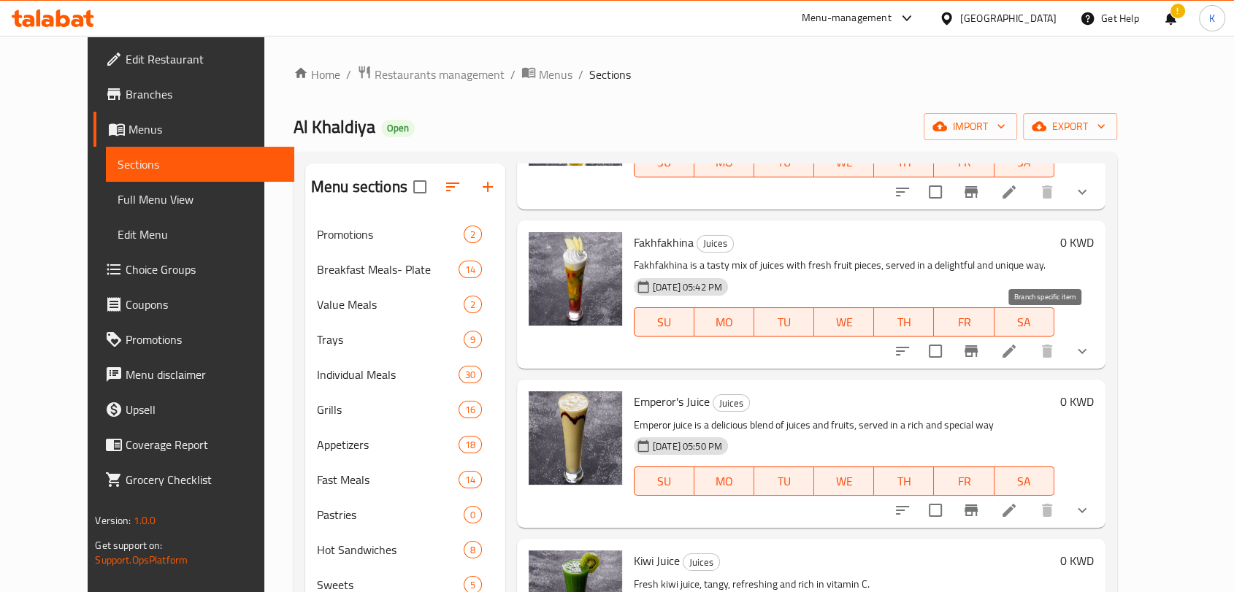
click at [989, 334] on button "Branch-specific-item" at bounding box center [971, 351] width 35 height 35
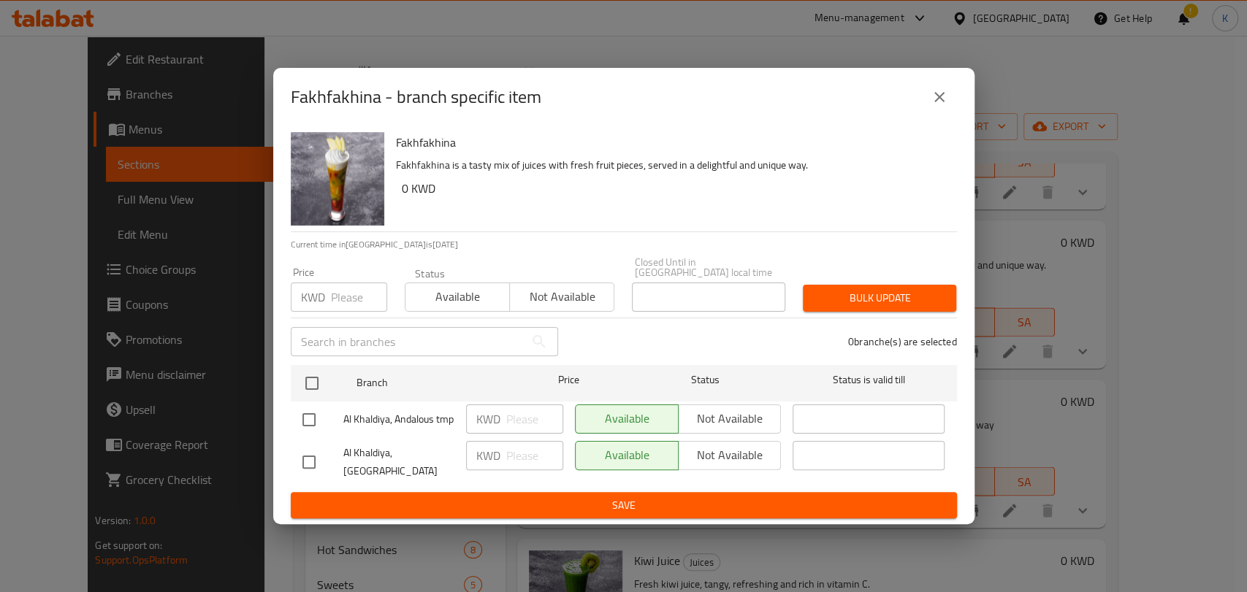
click at [936, 106] on icon "close" at bounding box center [940, 97] width 18 height 18
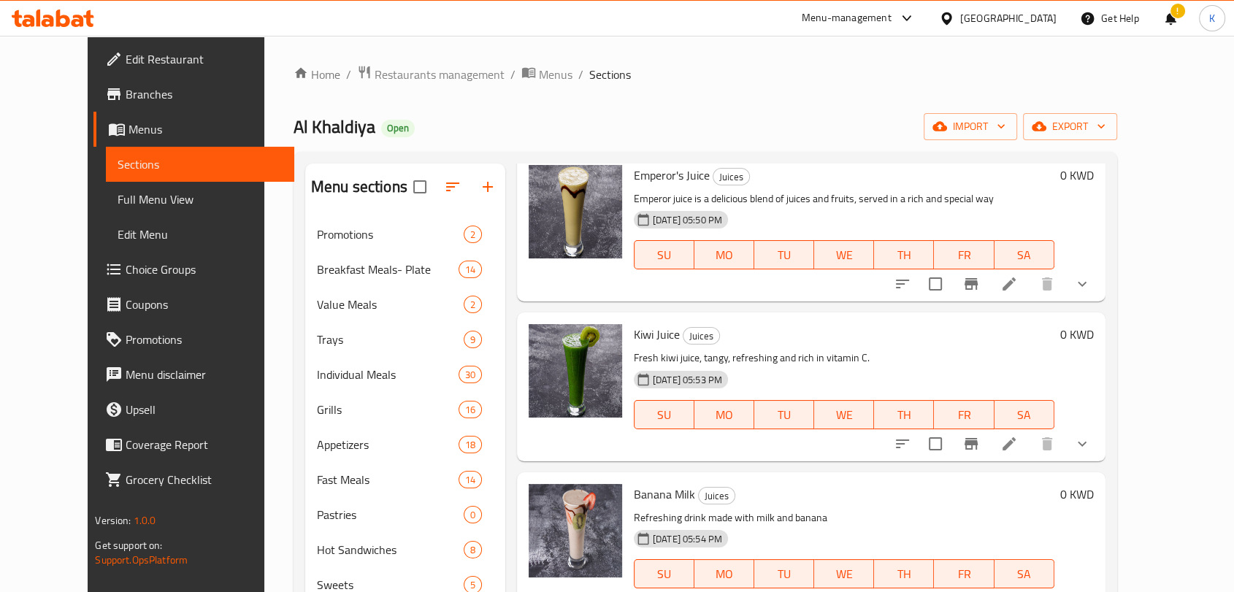
scroll to position [1856, 0]
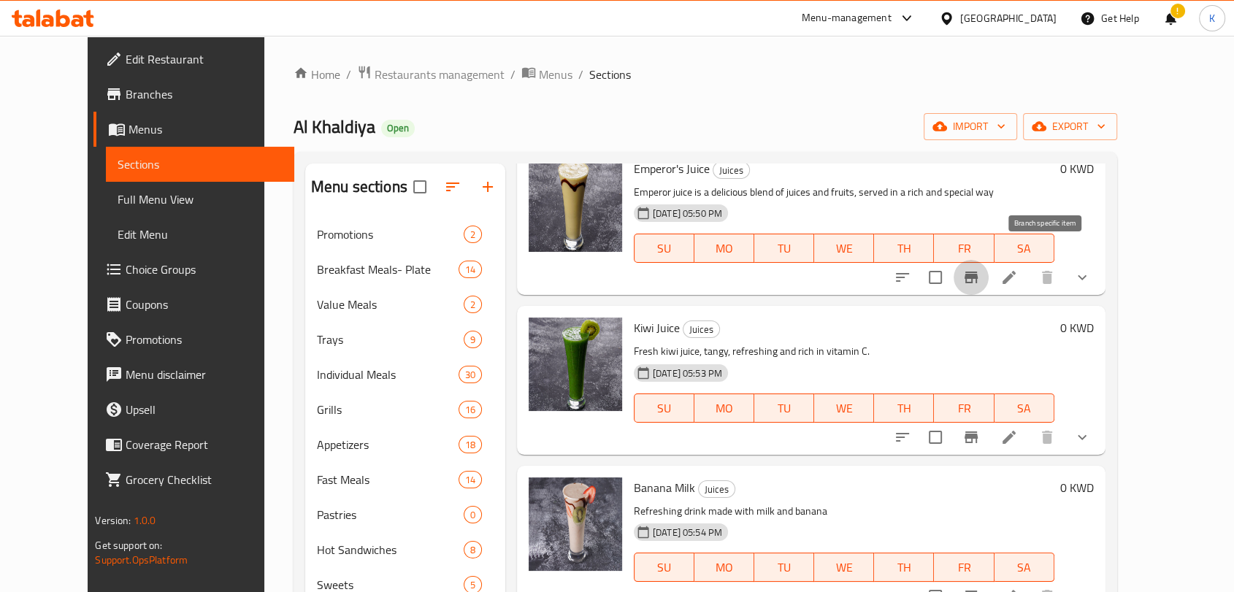
click at [978, 272] on icon "Branch-specific-item" at bounding box center [971, 278] width 13 height 12
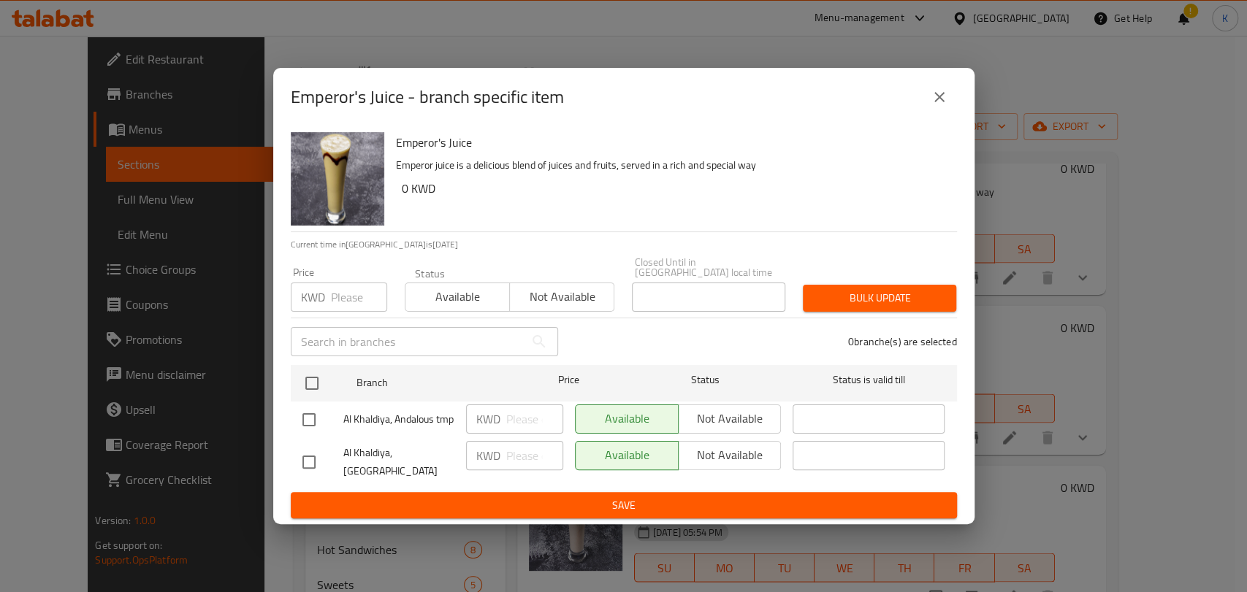
click at [935, 126] on div "Emperor's Juice - branch specific item" at bounding box center [623, 97] width 701 height 58
click at [946, 106] on icon "close" at bounding box center [940, 97] width 18 height 18
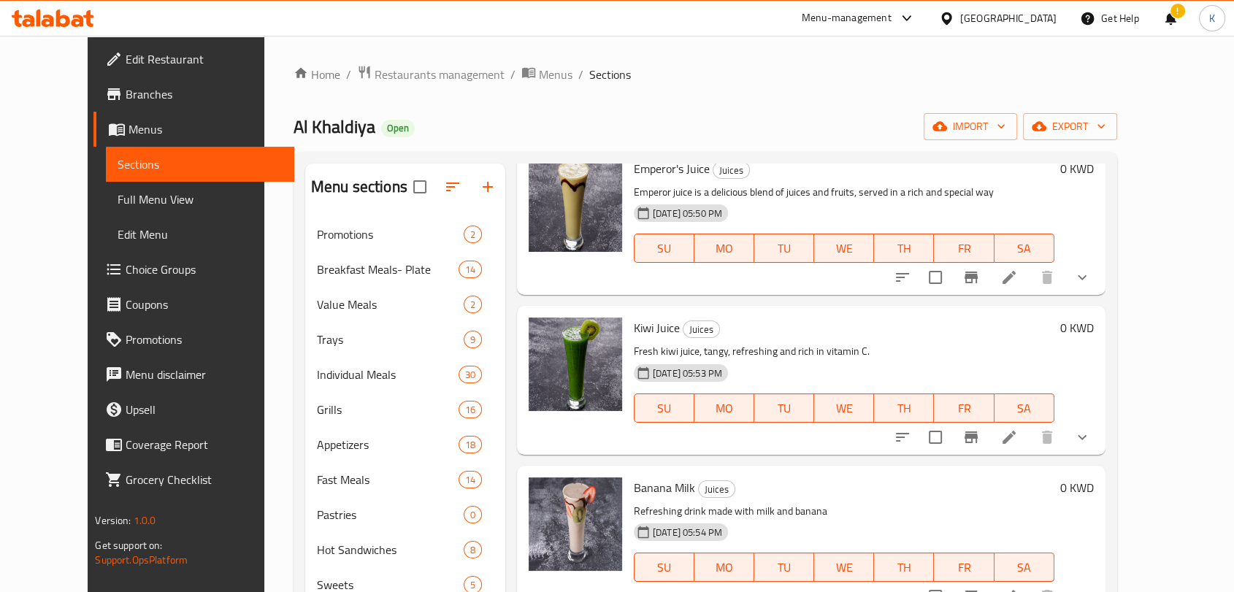
click at [978, 432] on icon "Branch-specific-item" at bounding box center [971, 438] width 13 height 12
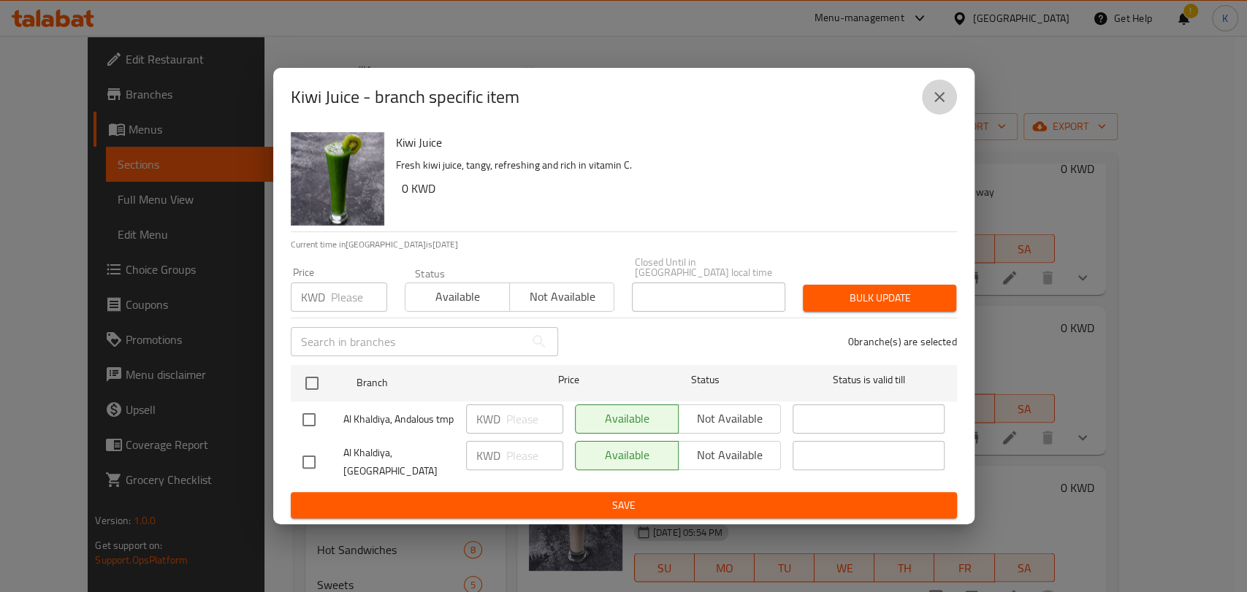
drag, startPoint x: 935, startPoint y: 106, endPoint x: 990, endPoint y: 310, distance: 211.7
click at [936, 106] on icon "close" at bounding box center [940, 97] width 18 height 18
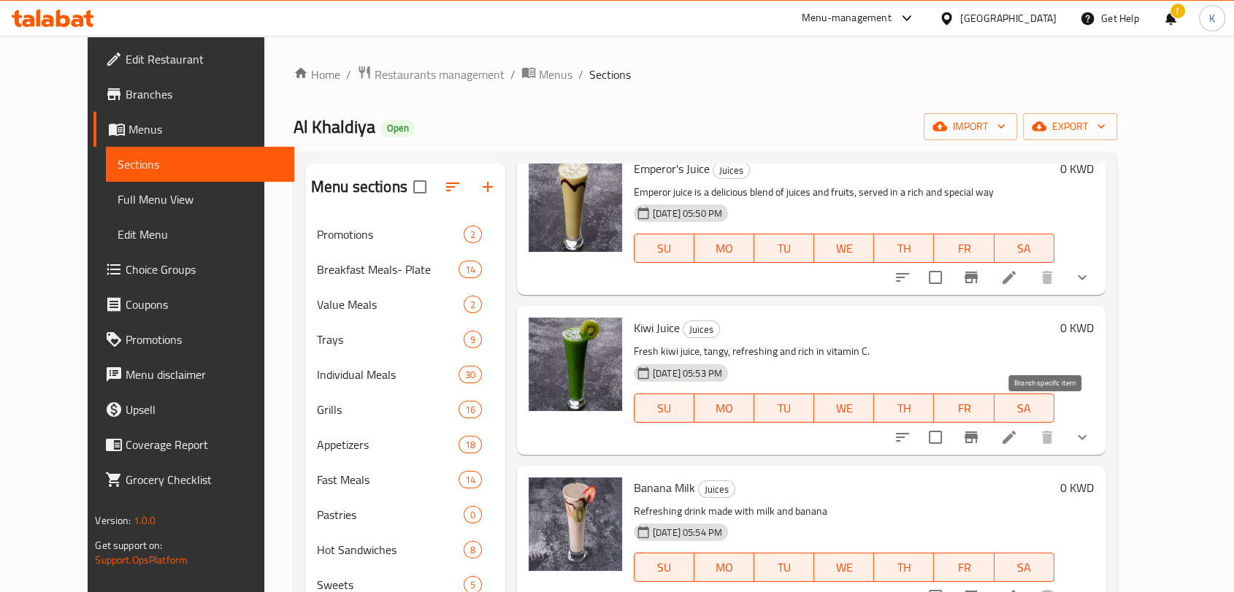
click at [978, 432] on icon "Branch-specific-item" at bounding box center [971, 438] width 13 height 12
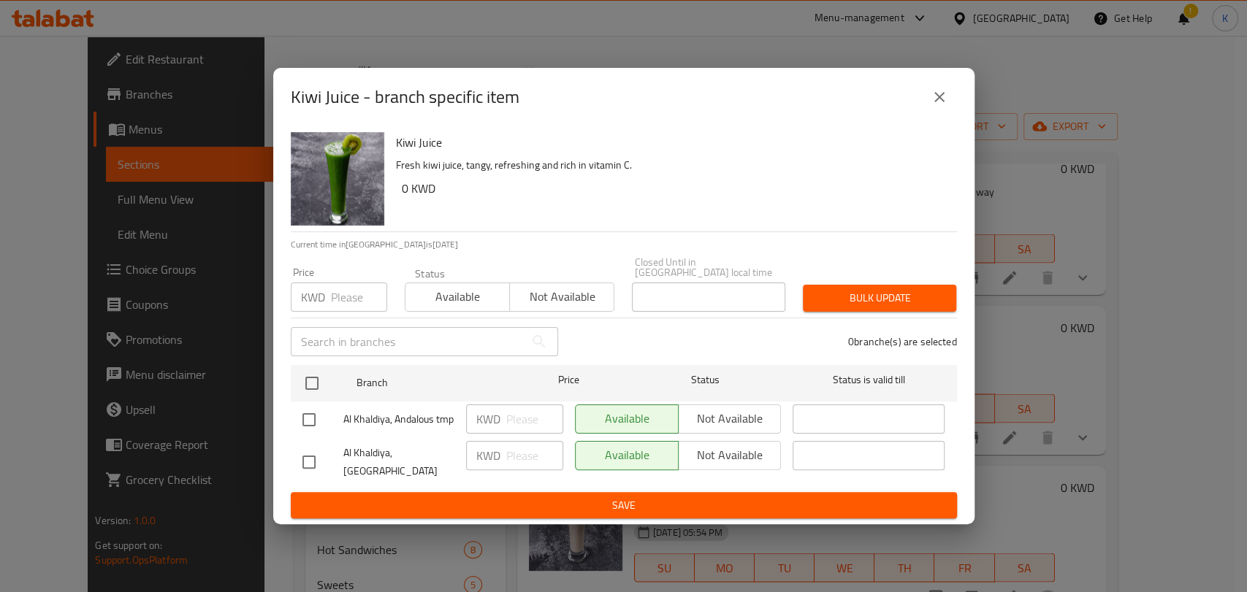
click at [942, 100] on icon "close" at bounding box center [940, 97] width 18 height 18
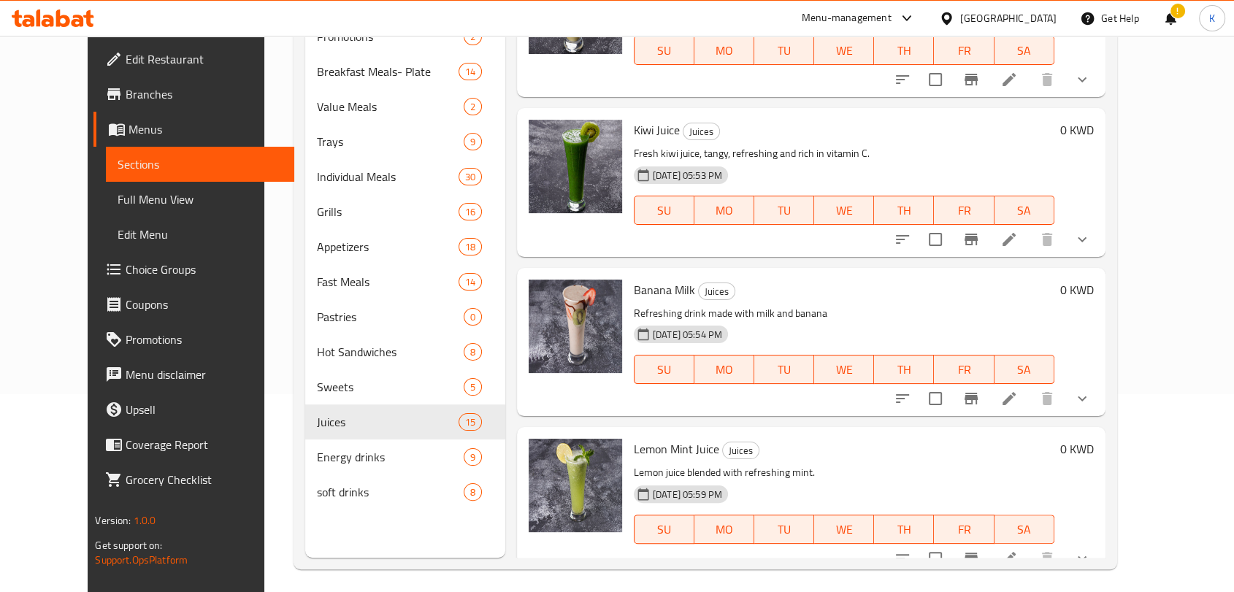
scroll to position [205, 0]
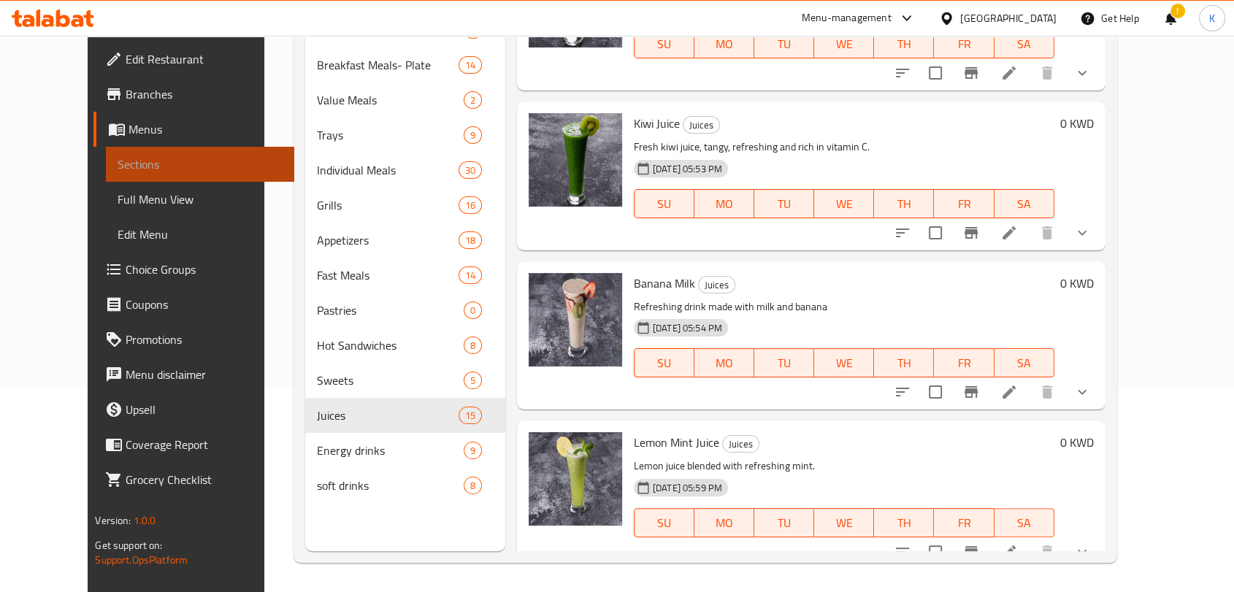
click at [118, 159] on span "Sections" at bounding box center [200, 165] width 164 height 18
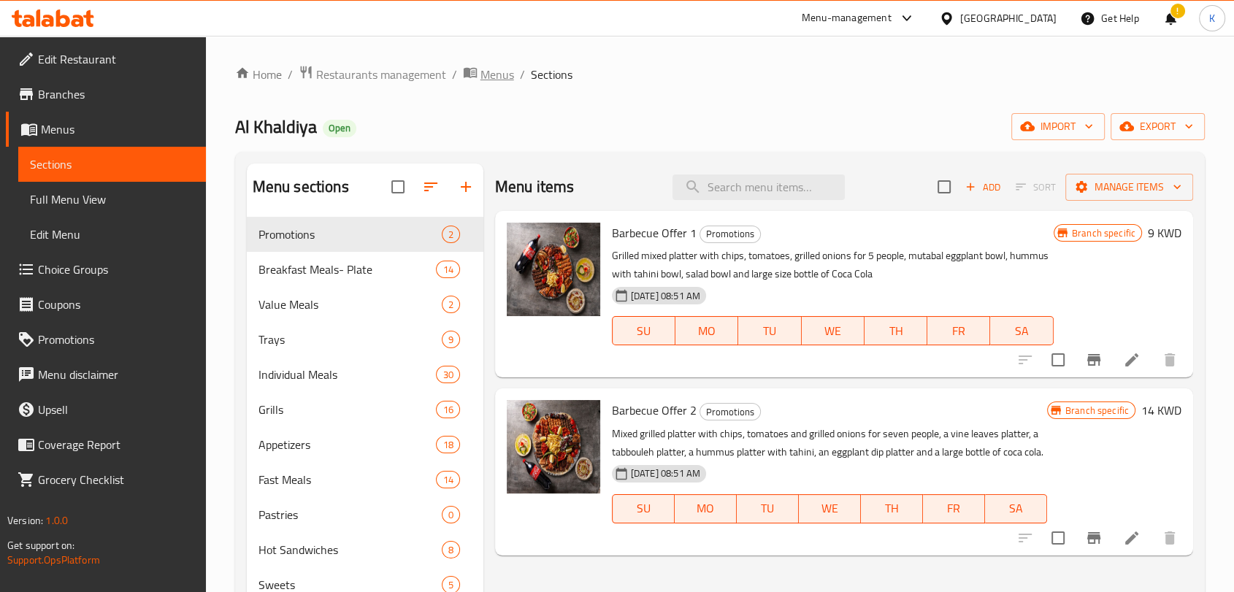
click at [489, 74] on span "Menus" at bounding box center [498, 75] width 34 height 18
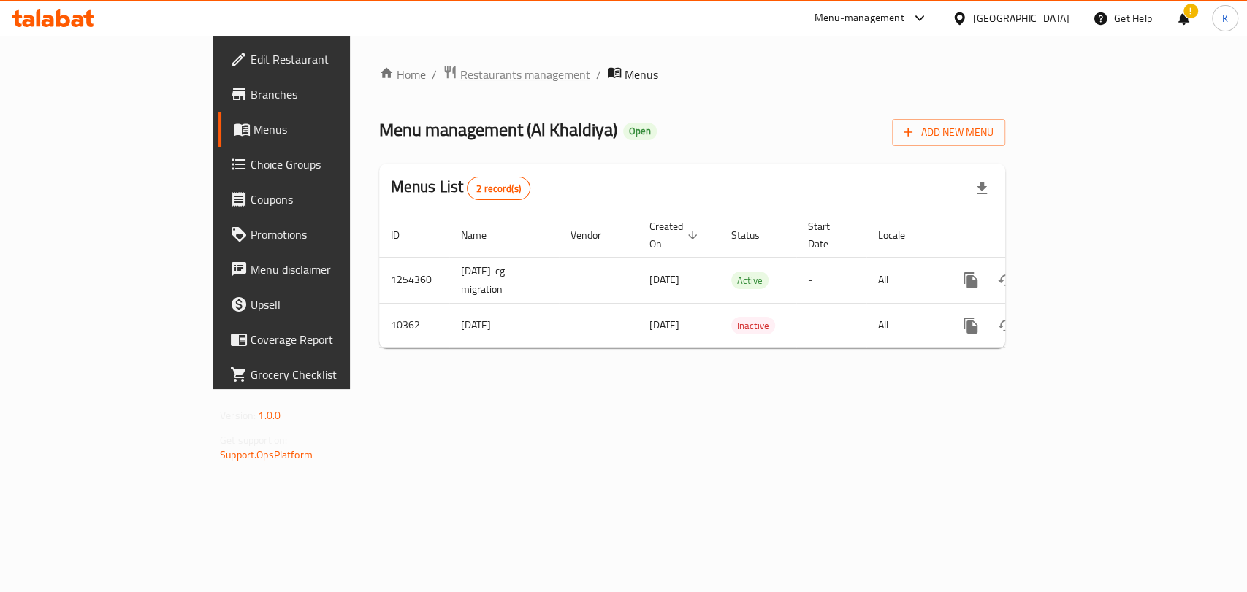
click at [460, 75] on span "Restaurants management" at bounding box center [525, 75] width 130 height 18
